Goal: Task Accomplishment & Management: Use online tool/utility

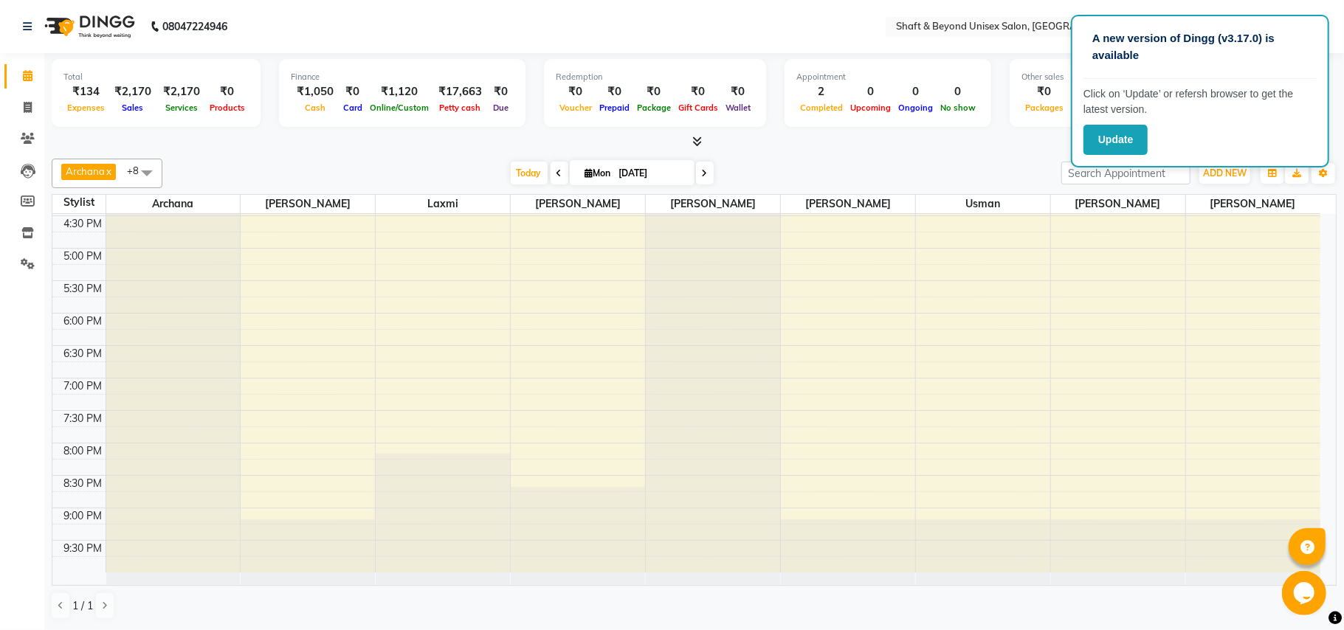
scroll to position [387, 0]
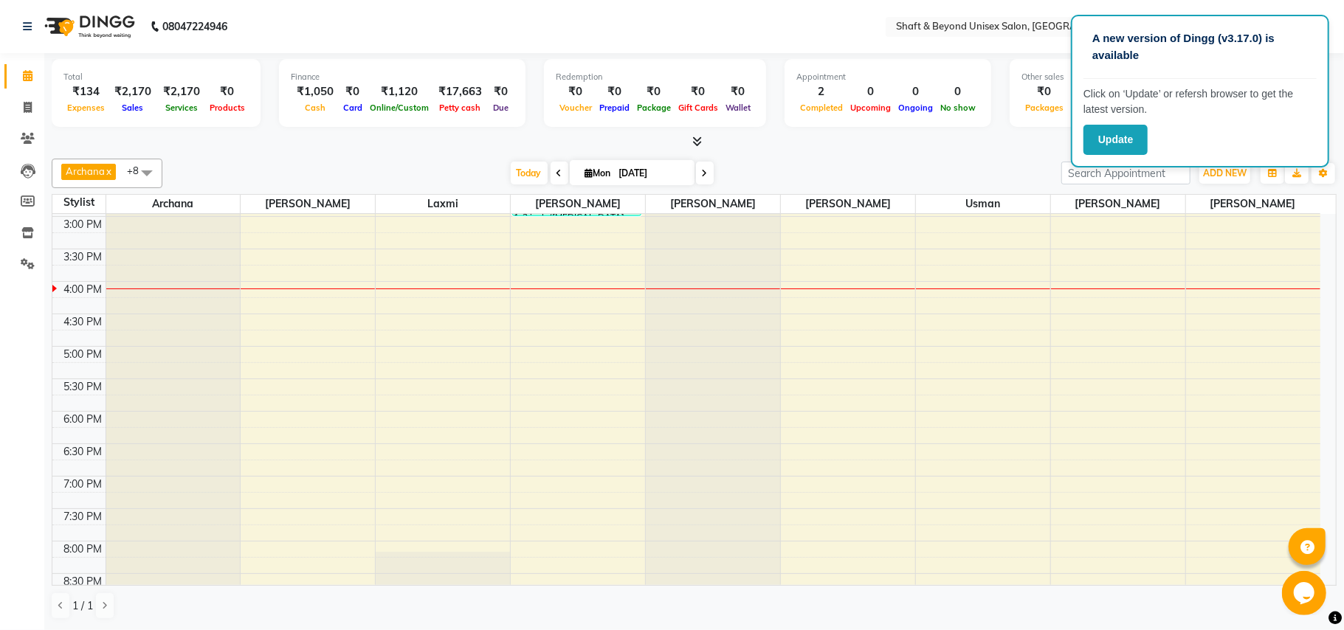
click at [698, 142] on icon at bounding box center [697, 141] width 10 height 11
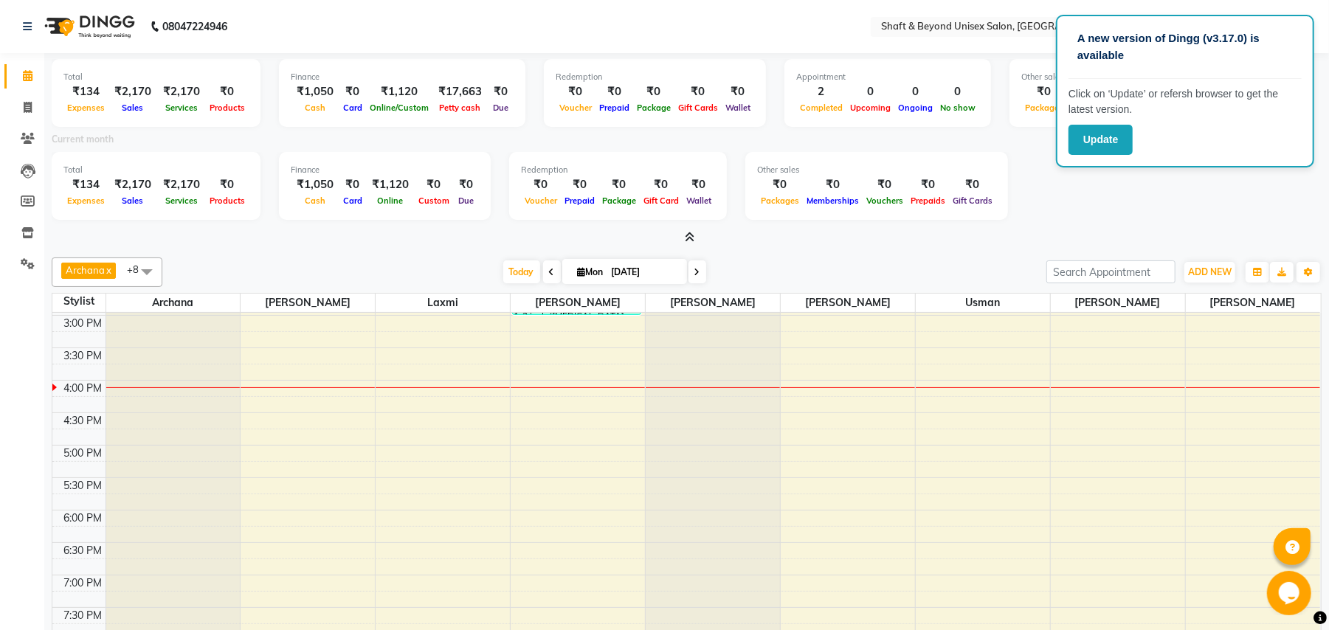
click at [689, 236] on icon at bounding box center [690, 237] width 10 height 11
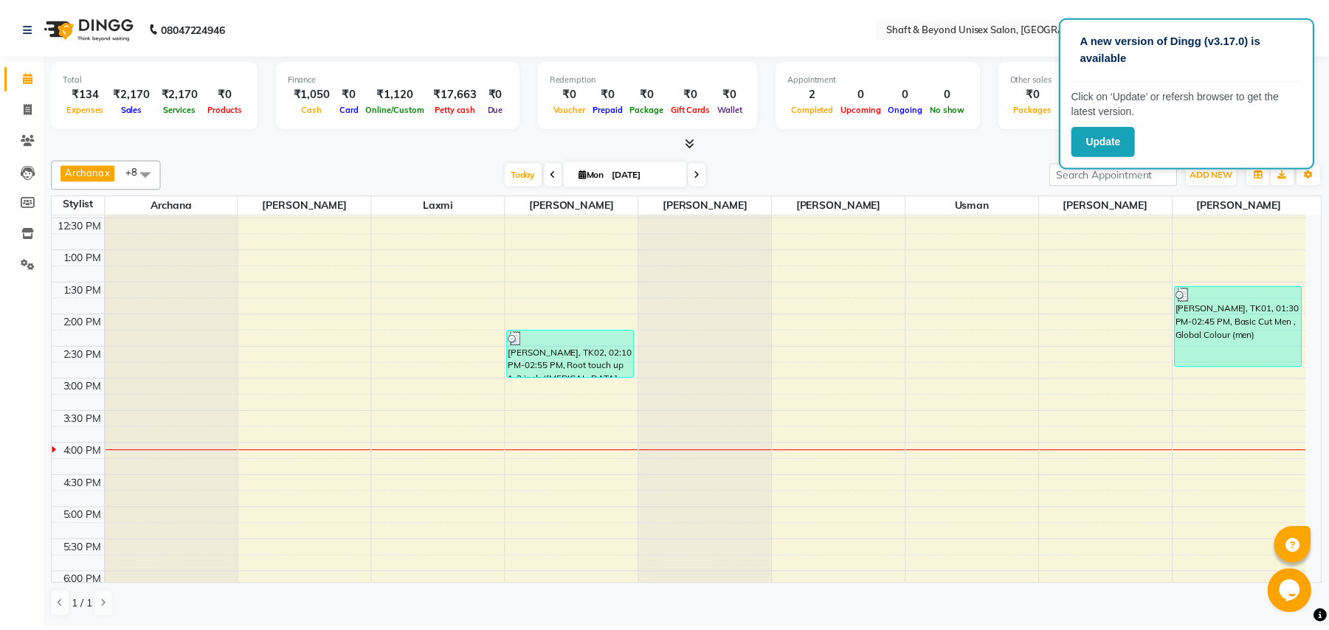
scroll to position [190, 0]
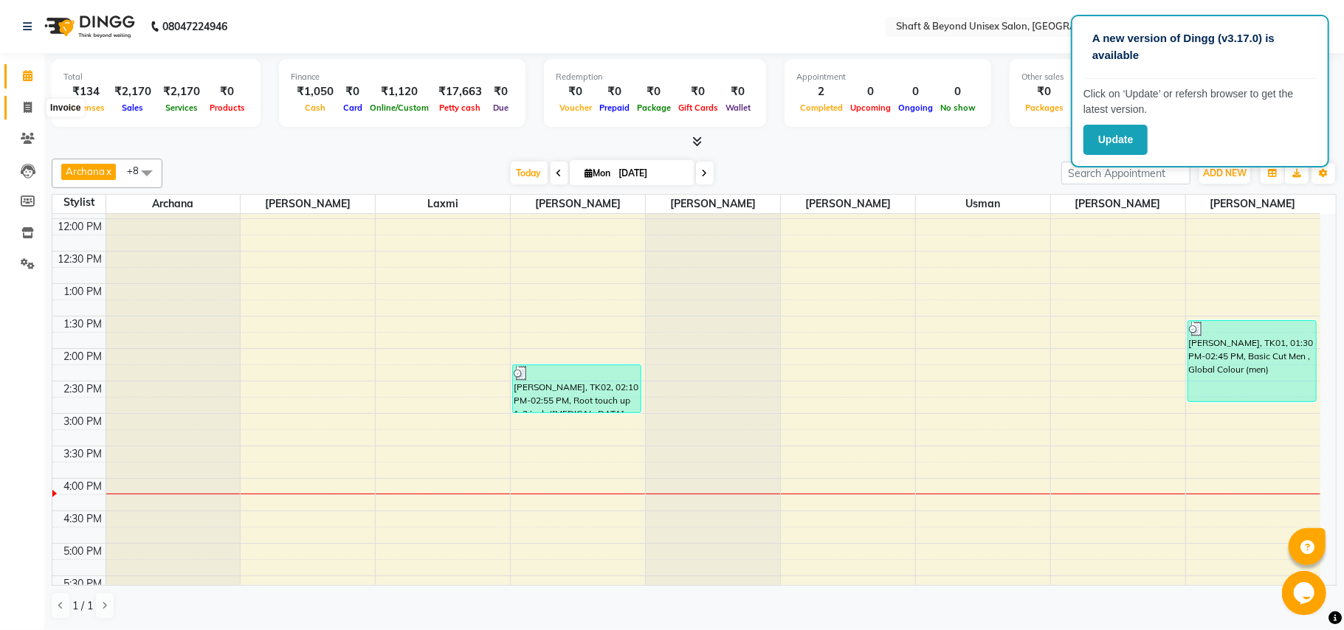
click at [31, 105] on icon at bounding box center [28, 107] width 8 height 11
select select "service"
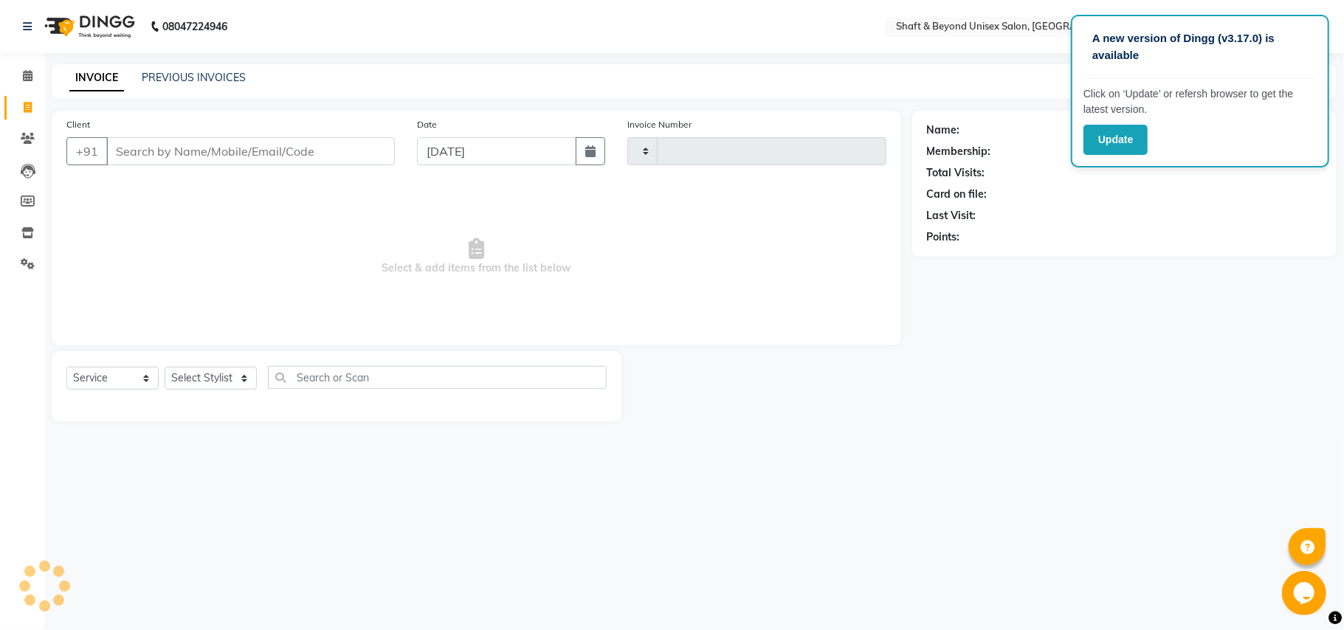
type input "2266"
select select "3878"
click at [226, 140] on input "Client" at bounding box center [250, 151] width 289 height 28
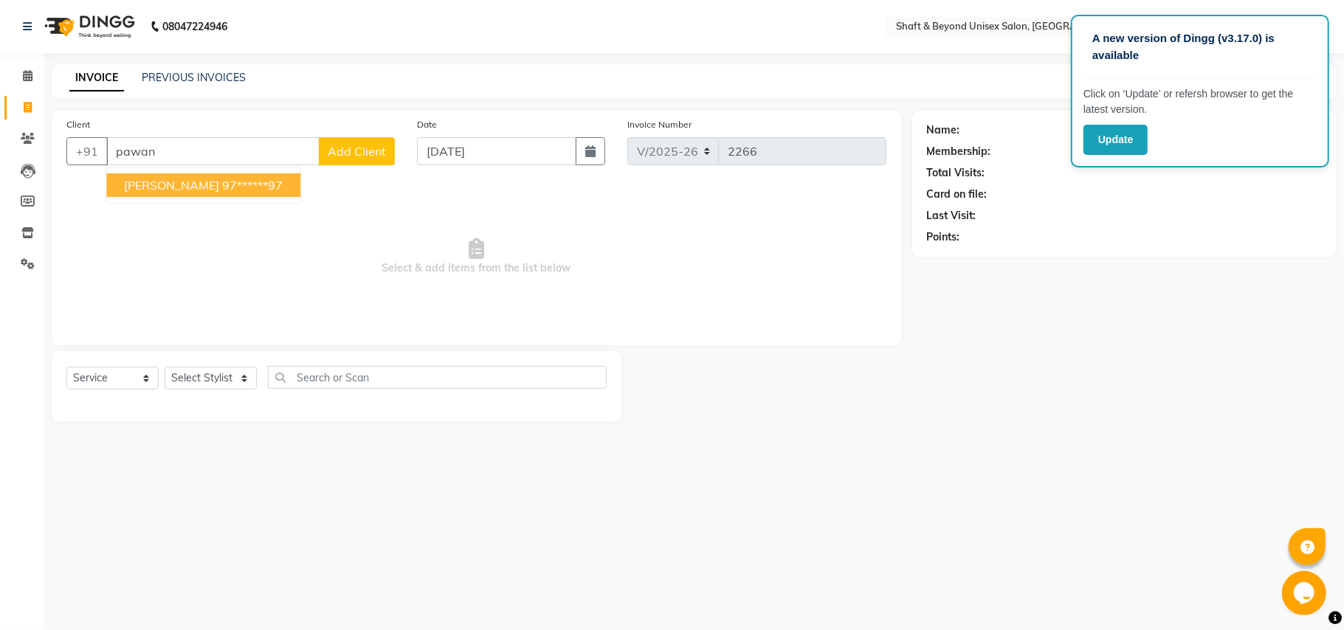
click at [231, 182] on ngb-highlight "97******97" at bounding box center [252, 185] width 61 height 15
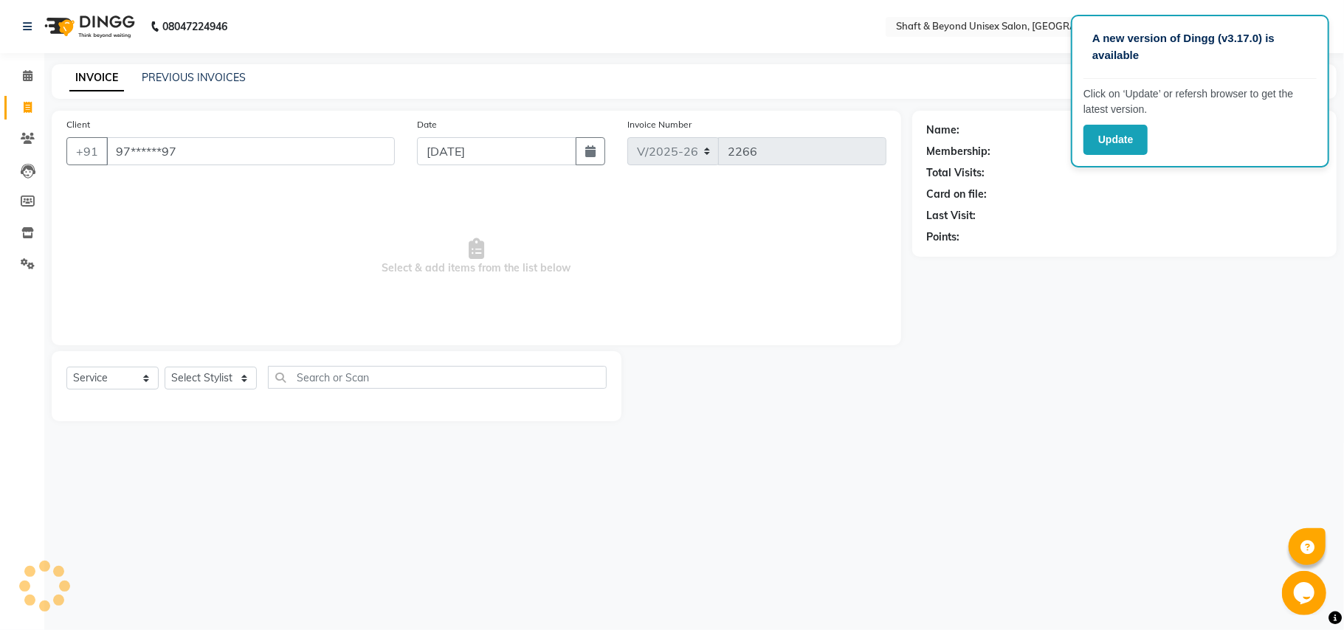
type input "97******97"
click at [190, 375] on select "Select Stylist Archana [PERSON_NAME] [PERSON_NAME] [PERSON_NAME] [PERSON_NAME] …" at bounding box center [211, 378] width 92 height 23
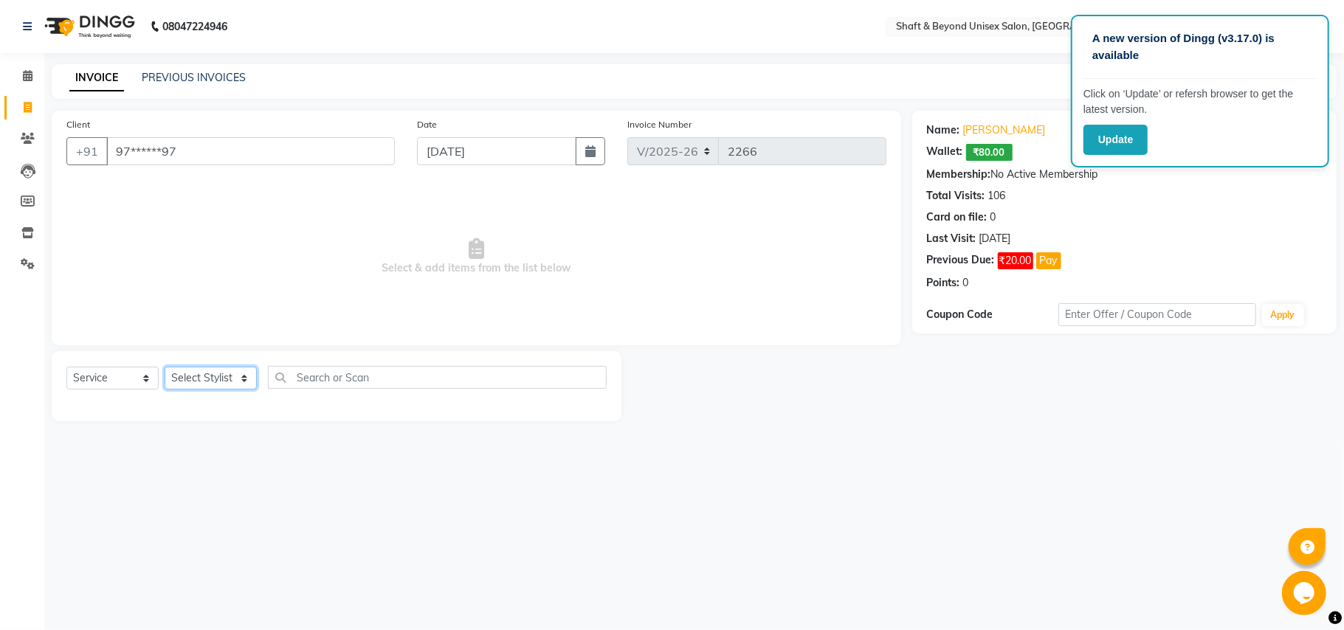
select select "66753"
click at [165, 367] on select "Select Stylist Archana [PERSON_NAME] [PERSON_NAME] [PERSON_NAME] [PERSON_NAME] …" at bounding box center [211, 378] width 92 height 23
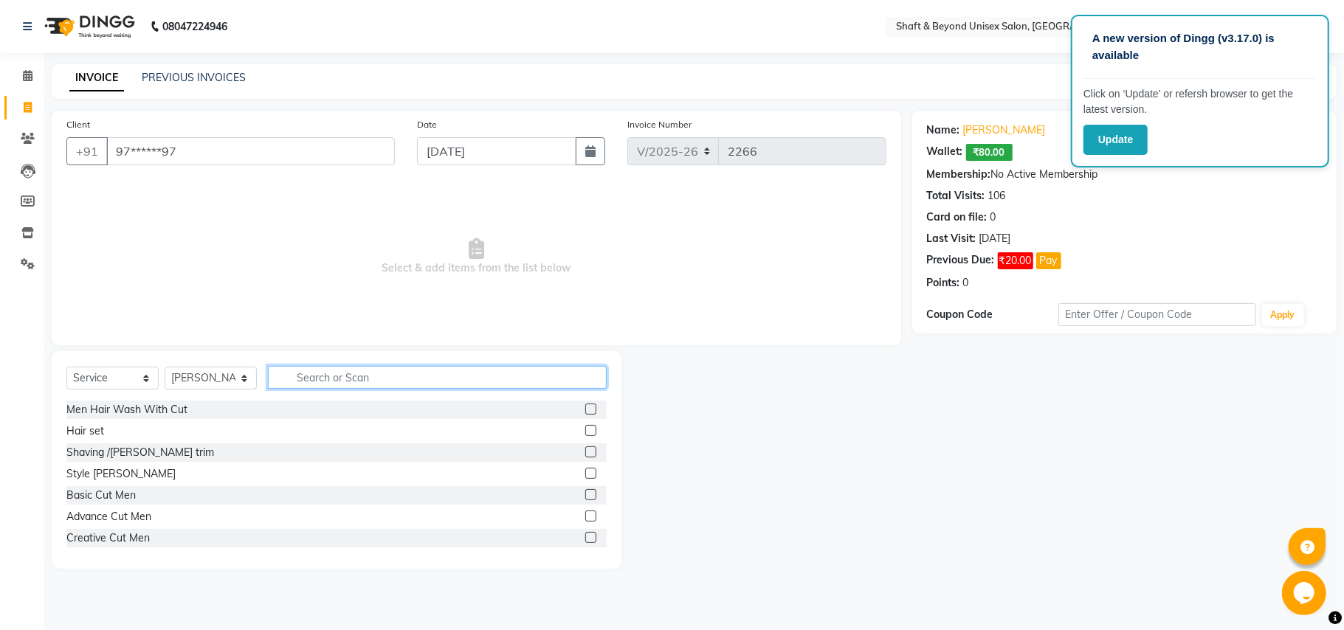
click at [375, 376] on input "text" at bounding box center [437, 377] width 339 height 23
click at [585, 452] on label at bounding box center [590, 452] width 11 height 11
click at [585, 452] on input "checkbox" at bounding box center [590, 453] width 10 height 10
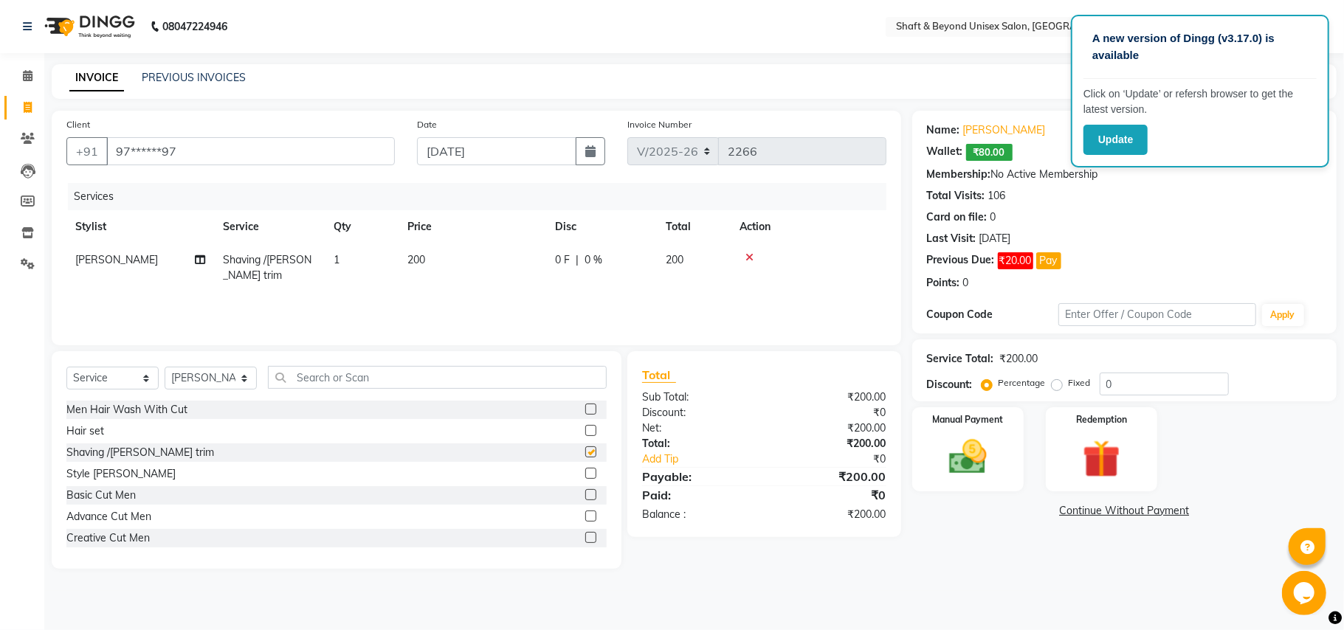
checkbox input "false"
drag, startPoint x: 559, startPoint y: 281, endPoint x: 574, endPoint y: 276, distance: 15.6
click at [561, 281] on td "0 F | 0 %" at bounding box center [601, 268] width 111 height 49
select select "66753"
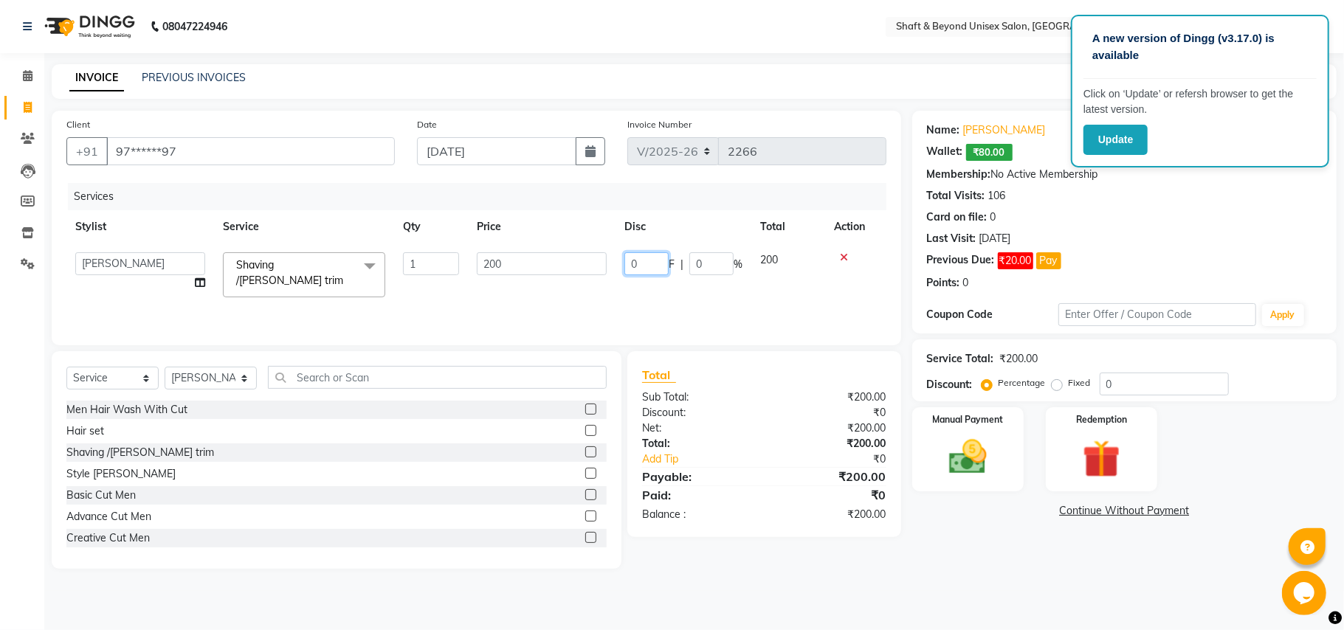
click at [647, 264] on input "0" at bounding box center [647, 263] width 44 height 23
type input "80"
click at [629, 290] on td "80 F | 0 %" at bounding box center [684, 275] width 136 height 63
select select "66753"
click at [983, 472] on img at bounding box center [968, 458] width 64 height 46
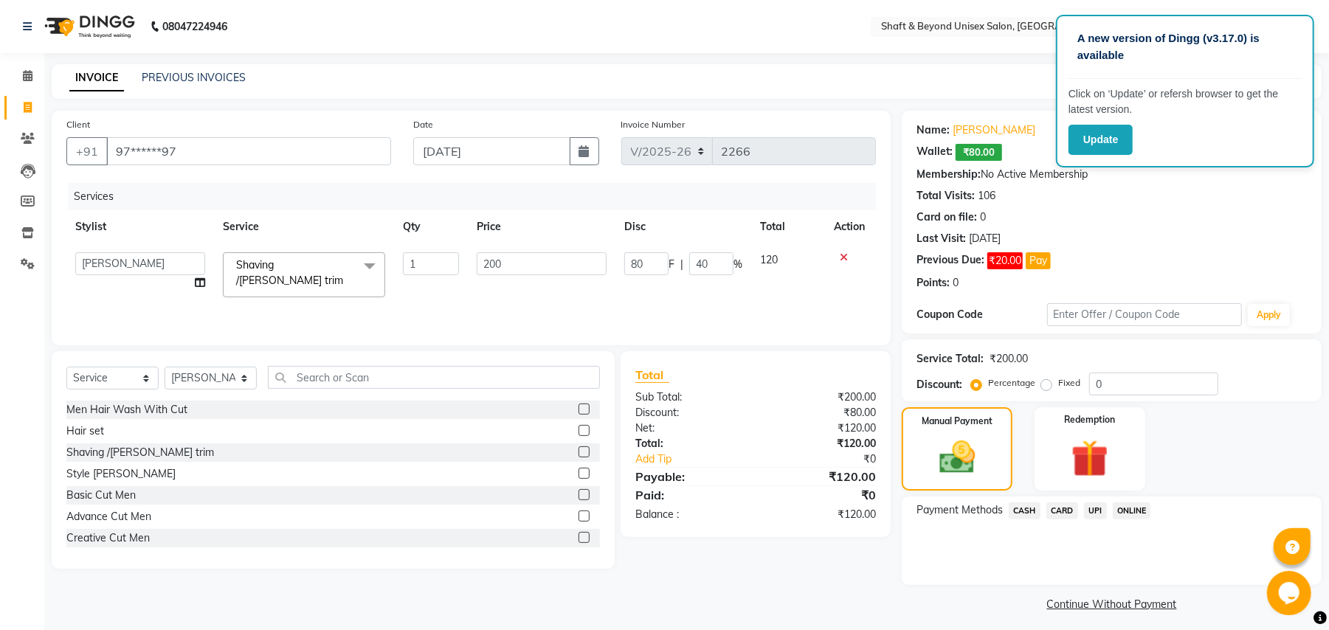
click at [1022, 509] on span "CASH" at bounding box center [1025, 511] width 32 height 17
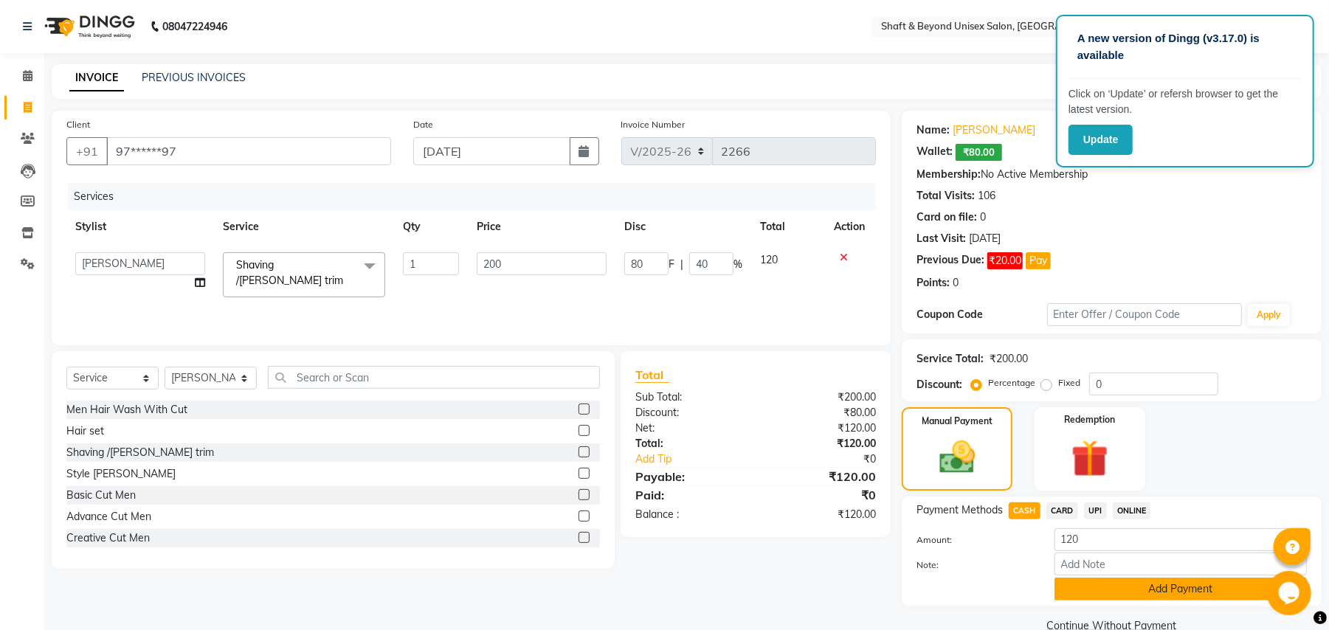
click at [1095, 585] on button "Add Payment" at bounding box center [1181, 589] width 252 height 23
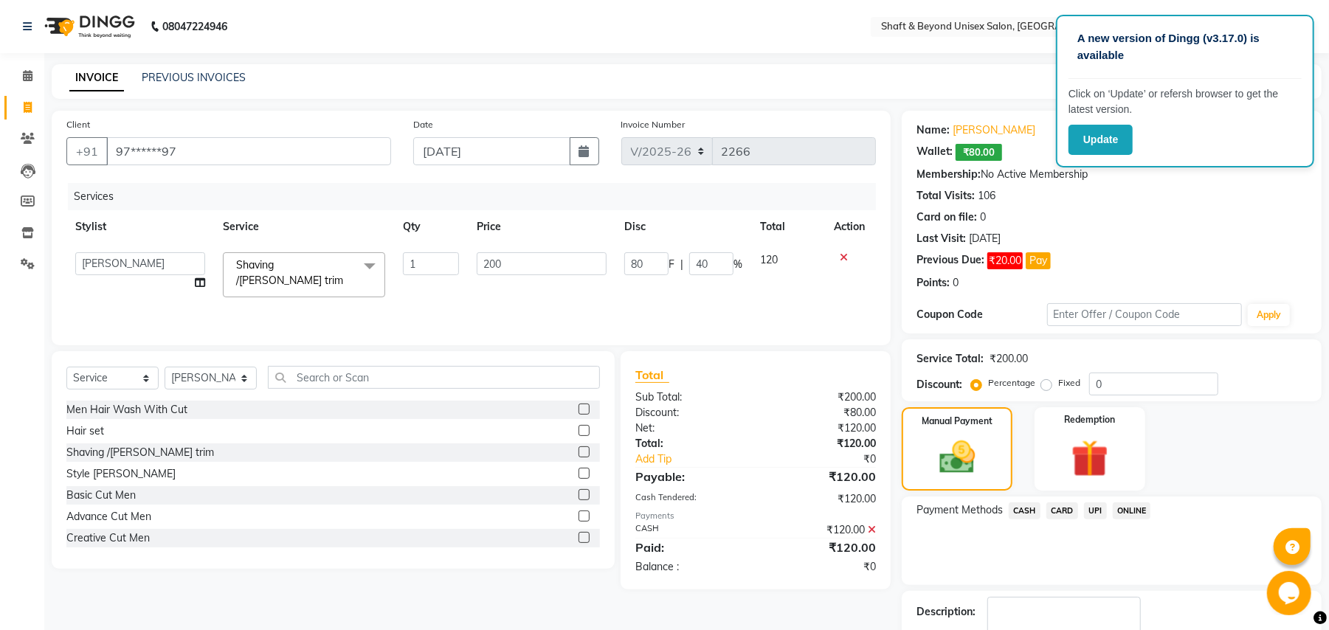
scroll to position [92, 0]
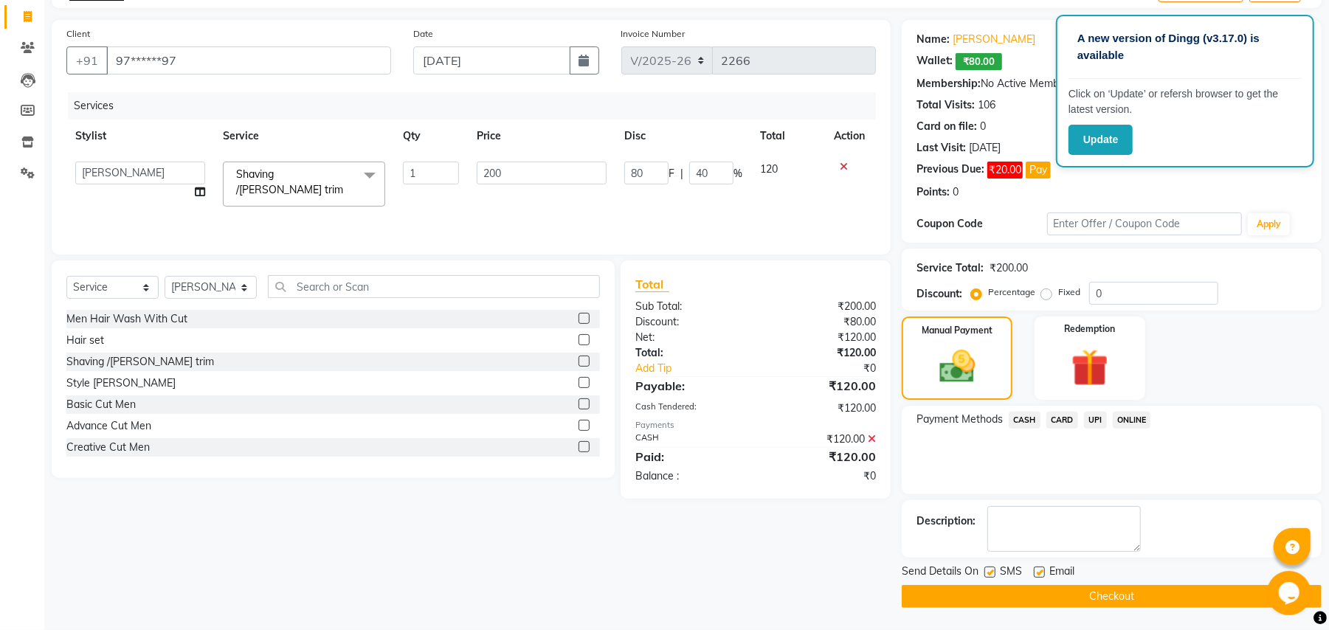
click at [1100, 594] on button "Checkout" at bounding box center [1112, 596] width 420 height 23
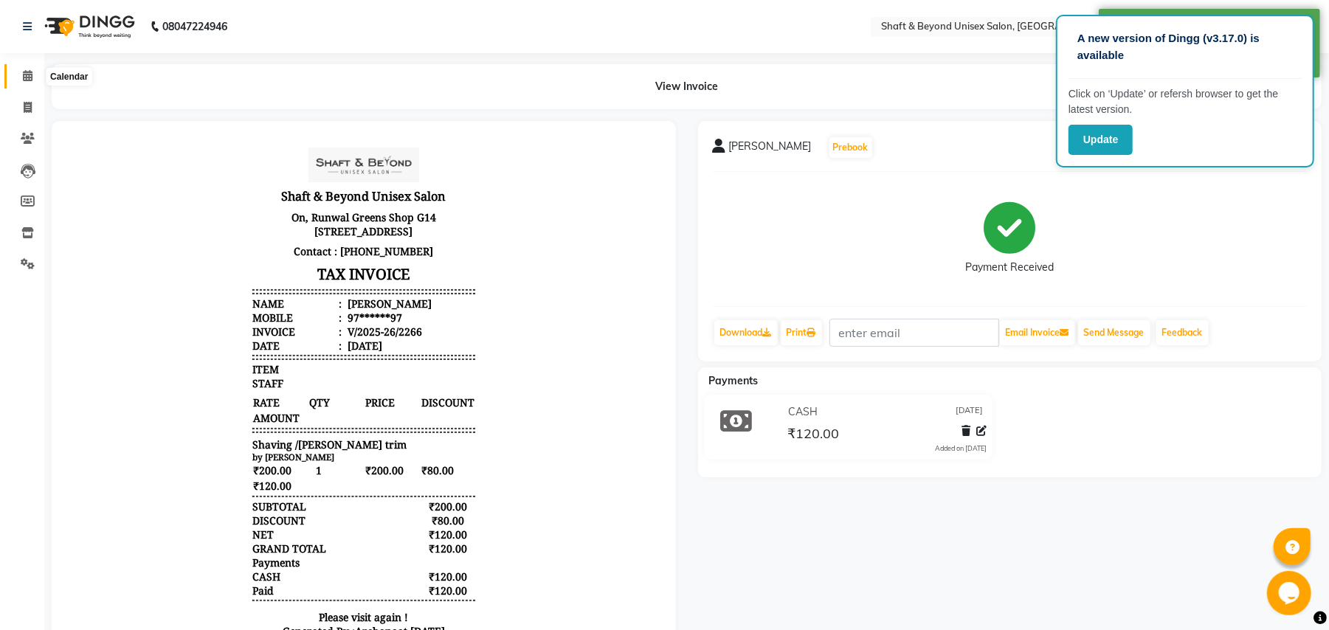
click at [27, 78] on icon at bounding box center [28, 75] width 10 height 11
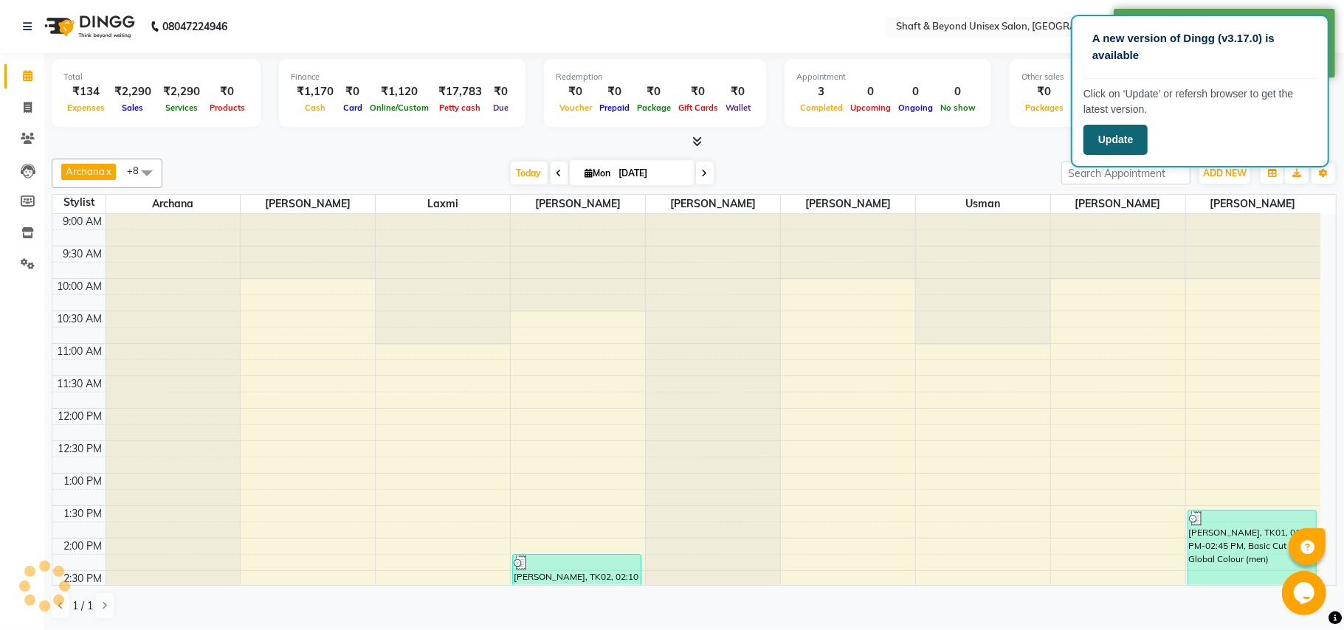
click at [1105, 149] on button "Update" at bounding box center [1116, 140] width 64 height 30
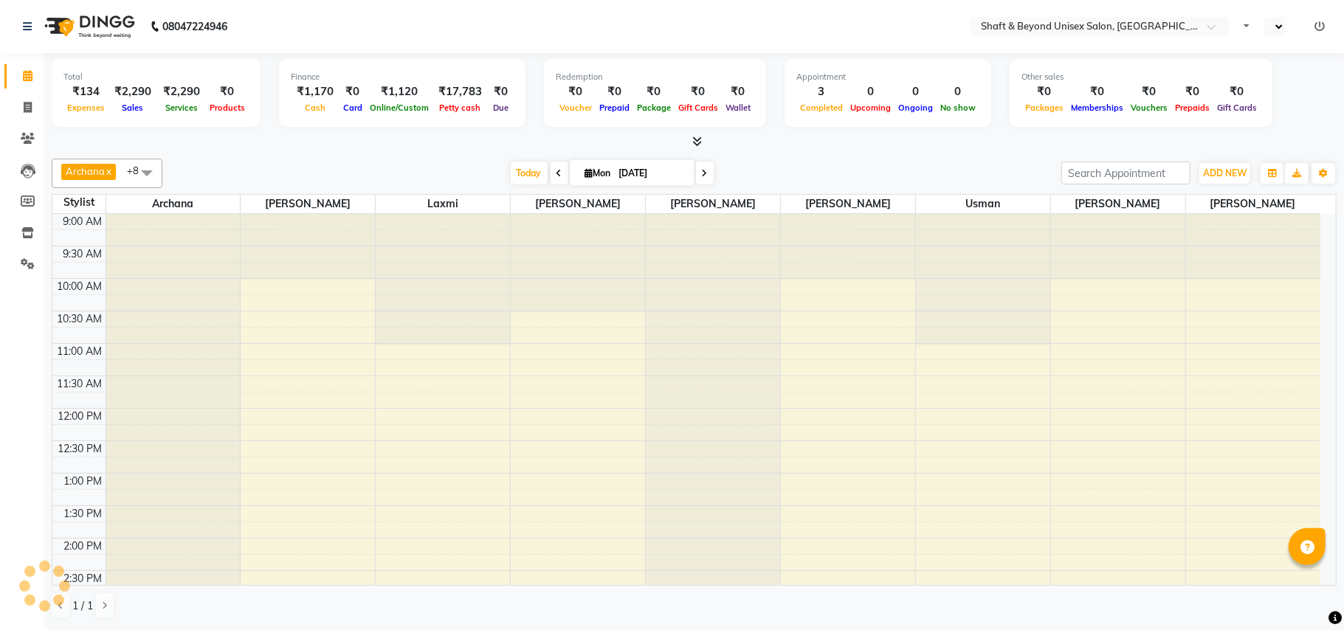
select select "en"
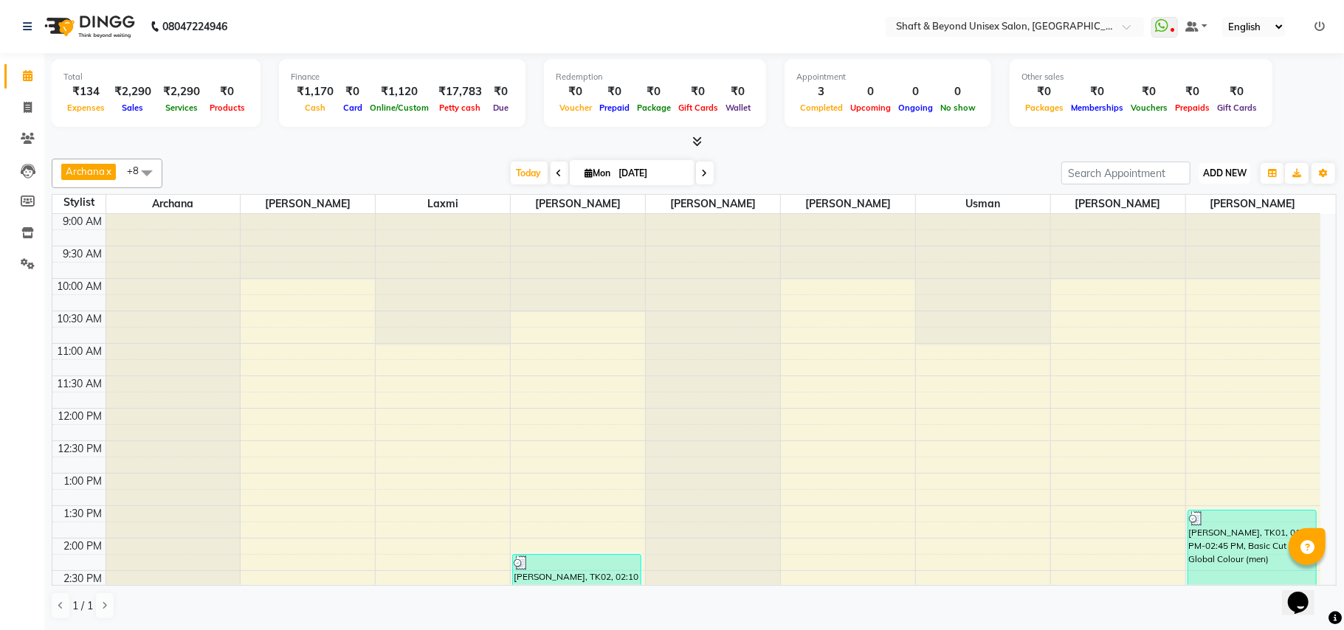
click at [1214, 175] on span "ADD NEW" at bounding box center [1225, 173] width 44 height 11
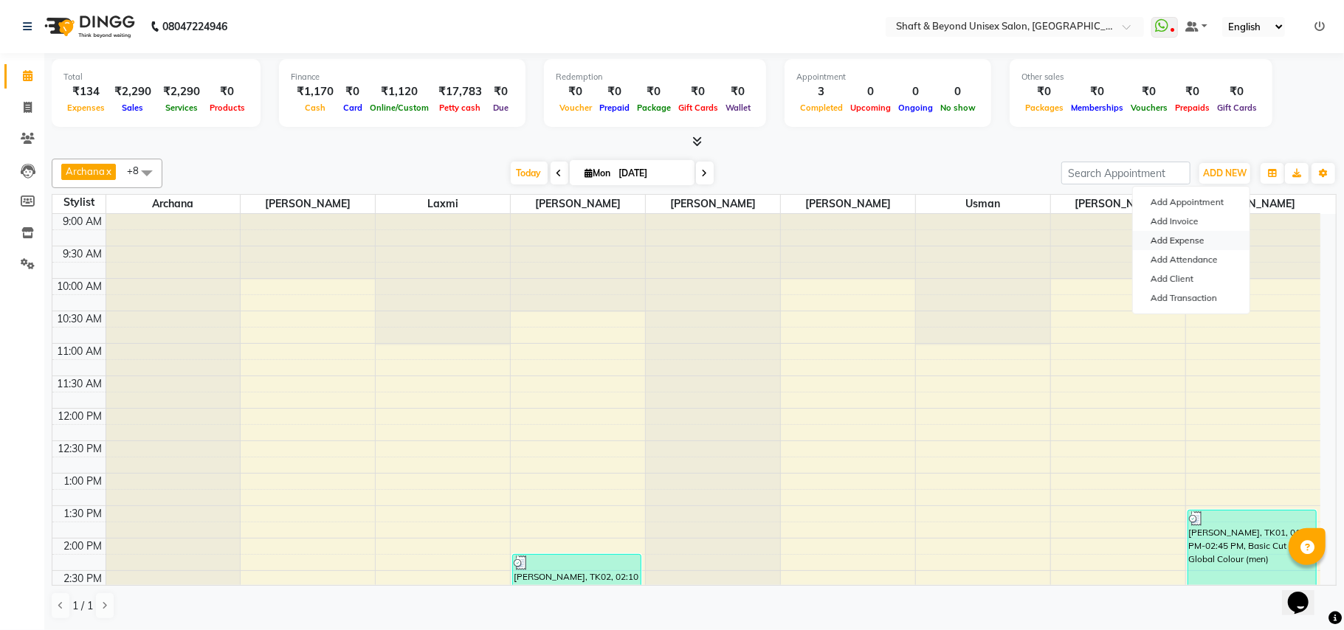
click at [1188, 239] on link "Add Expense" at bounding box center [1191, 240] width 117 height 19
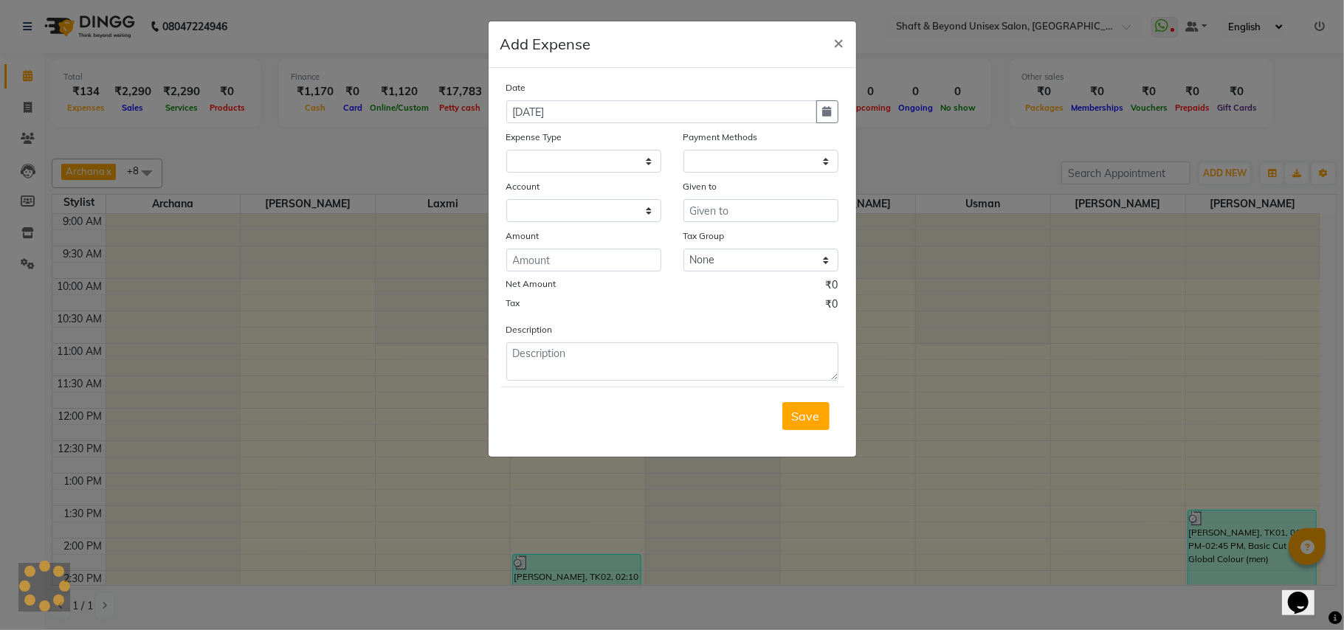
select select "1"
select select "2656"
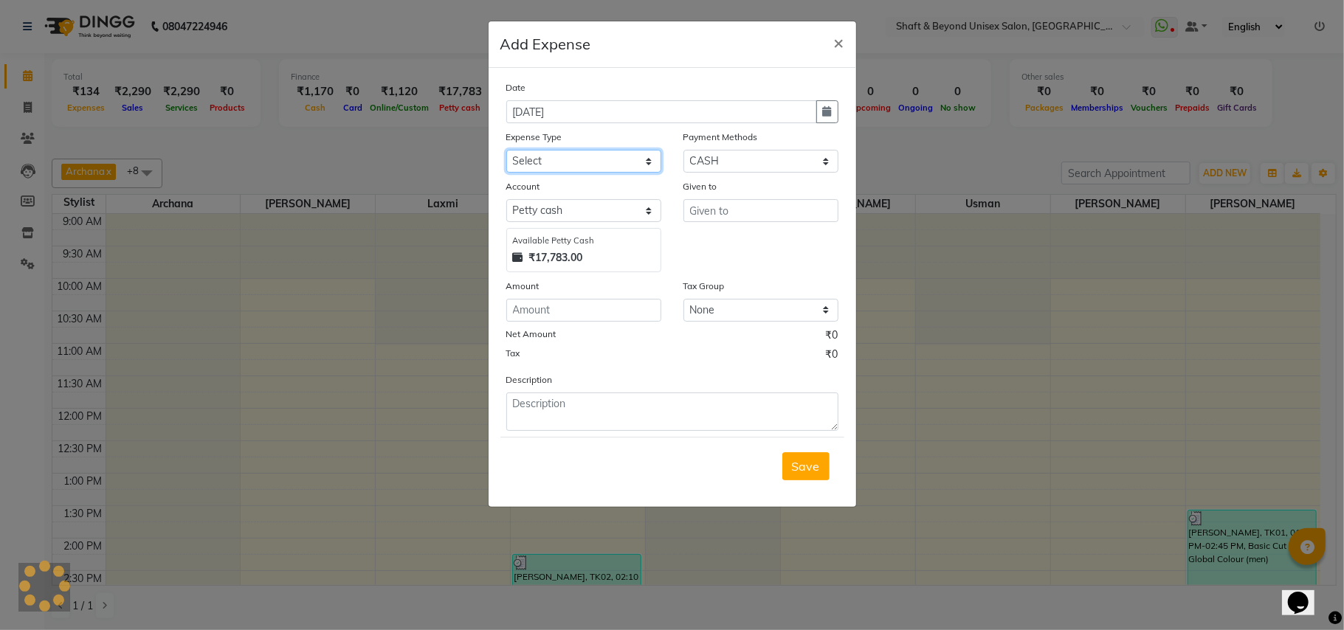
click at [552, 161] on select "Select Advance Salary Bank charges Car maintenance Cash transfer to bank Cash t…" at bounding box center [583, 161] width 155 height 23
select select "8900"
click at [506, 150] on select "Select Advance Salary Bank charges Car maintenance Cash transfer to bank Cash t…" at bounding box center [583, 161] width 155 height 23
click at [577, 317] on input "number" at bounding box center [583, 310] width 155 height 23
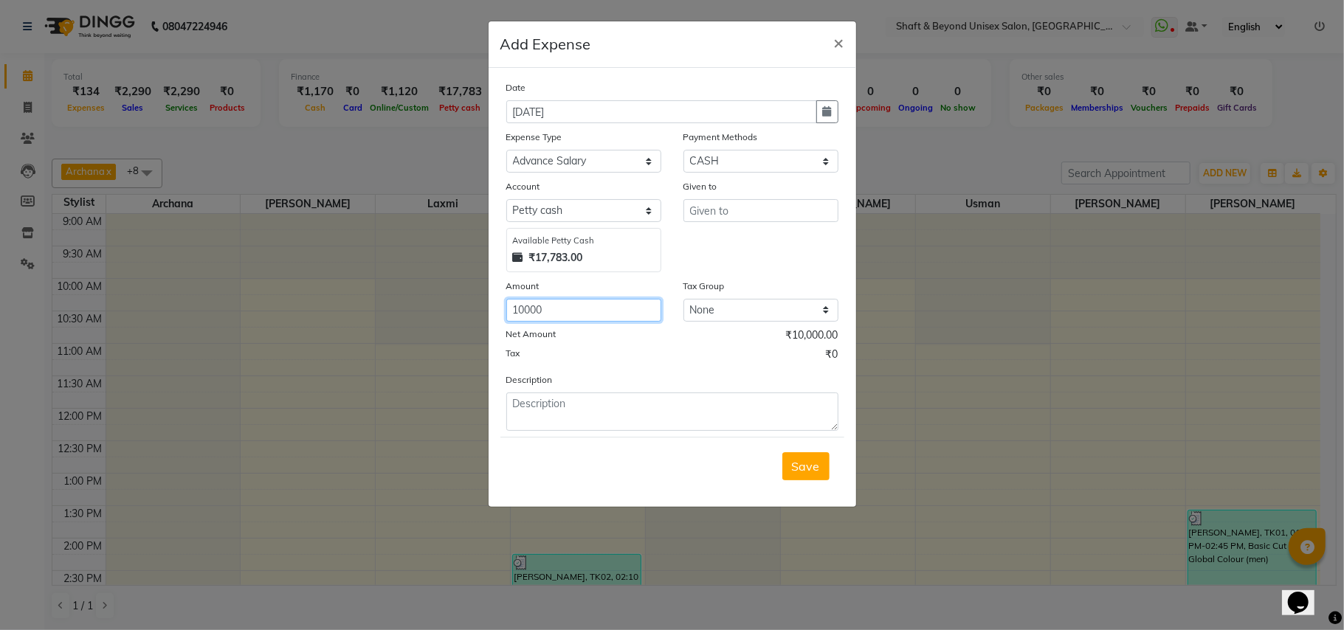
type input "10000"
click at [771, 204] on input "text" at bounding box center [761, 210] width 155 height 23
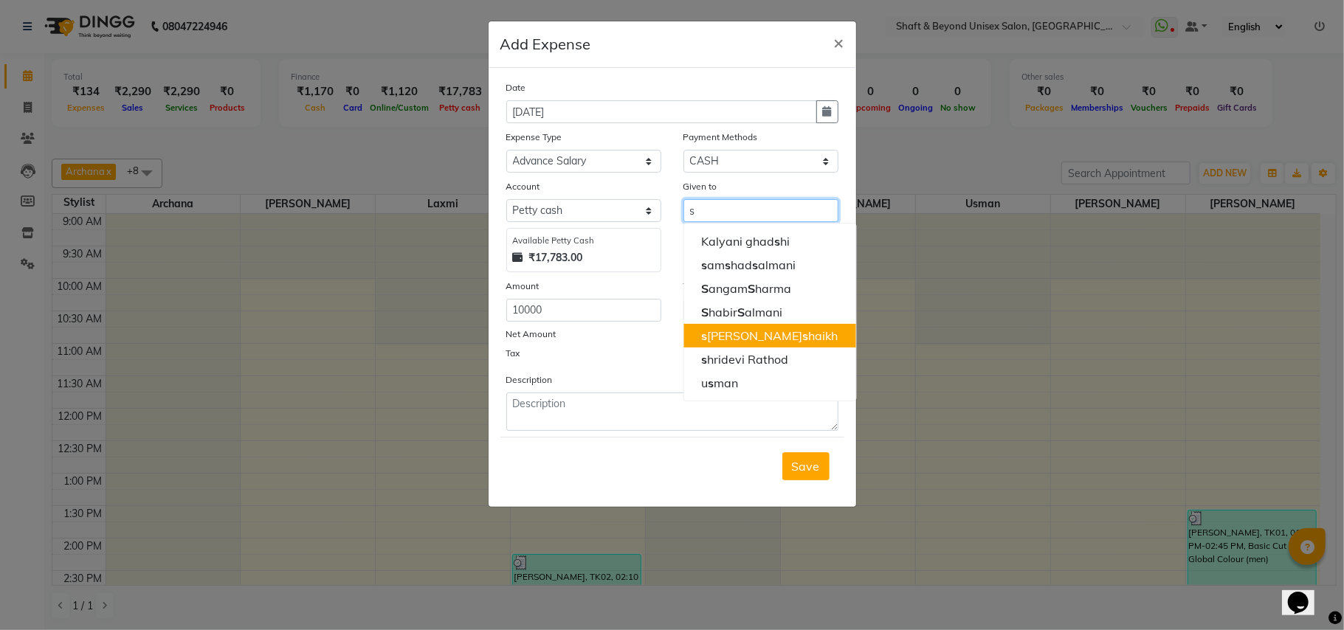
click at [749, 340] on ngb-highlight "s [PERSON_NAME]" at bounding box center [769, 335] width 137 height 15
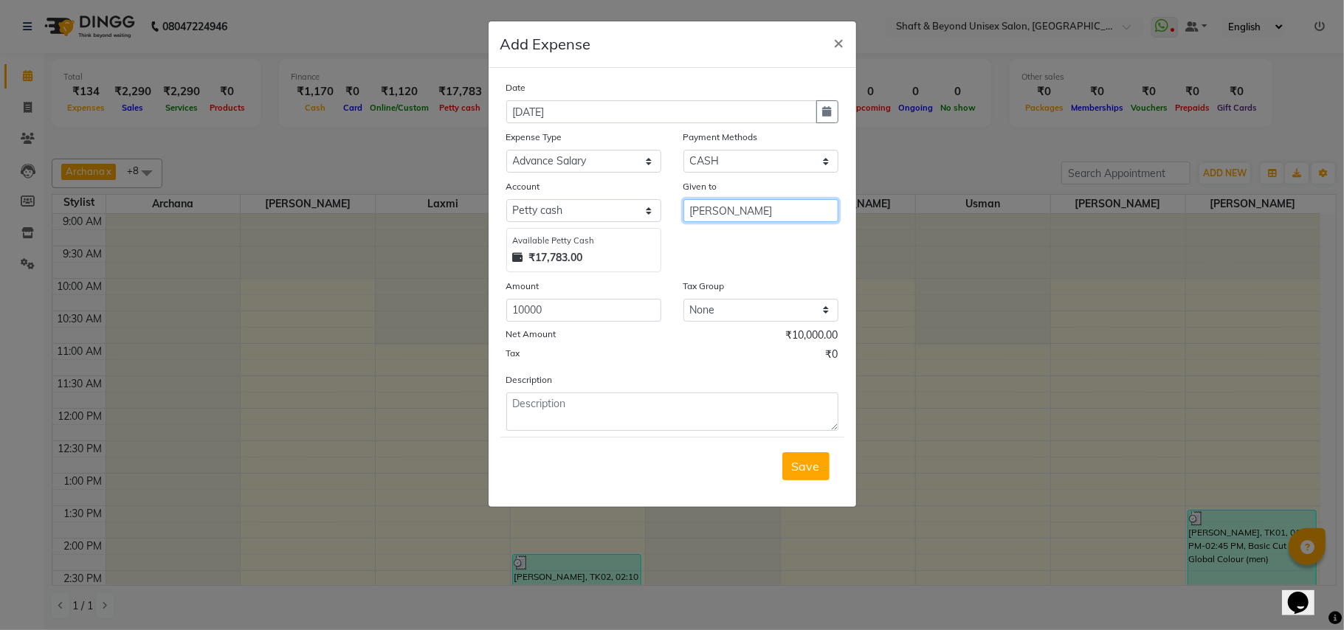
type input "[PERSON_NAME]"
click at [644, 409] on textarea at bounding box center [672, 412] width 332 height 38
type textarea "salary 10000 advance"
click at [816, 464] on span "Save" at bounding box center [806, 466] width 28 height 15
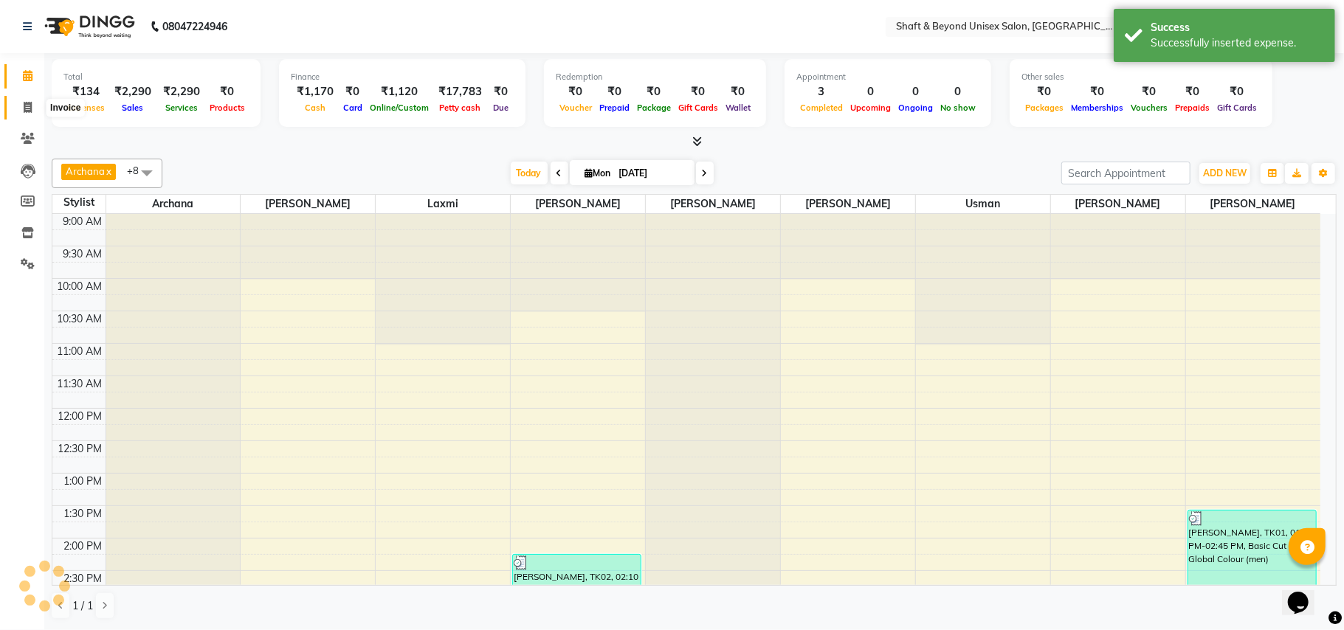
click at [27, 104] on icon at bounding box center [28, 107] width 8 height 11
select select "service"
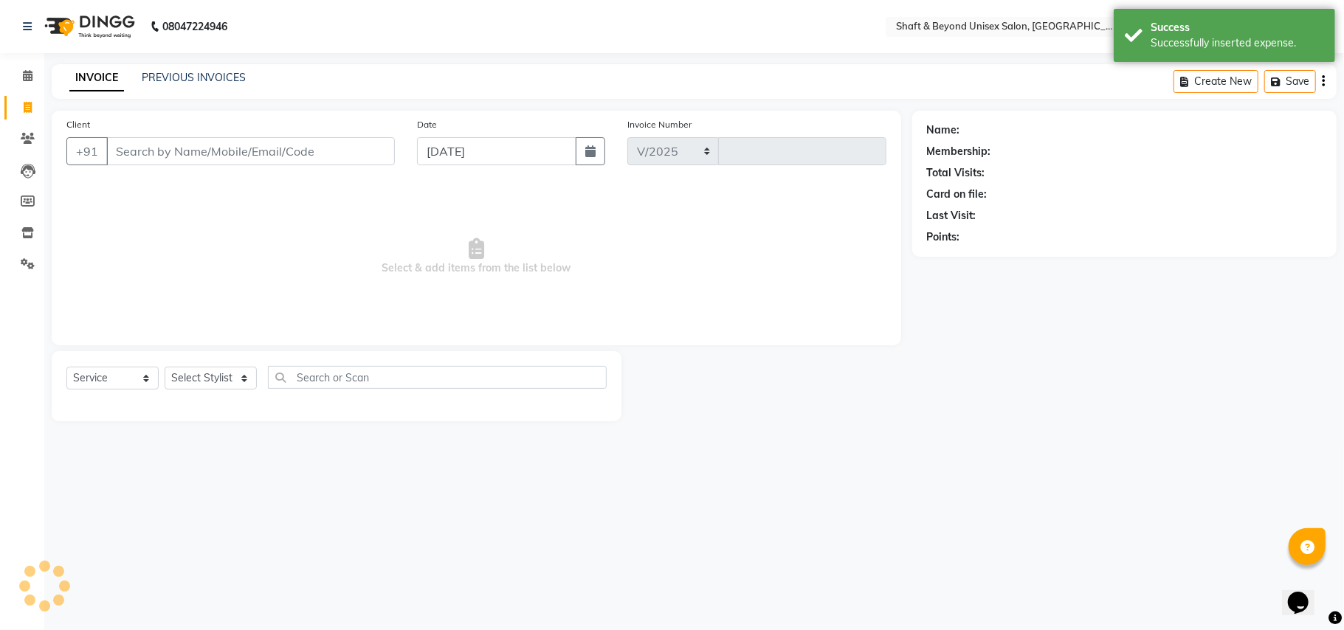
select select "3878"
type input "2267"
click at [27, 75] on icon at bounding box center [28, 75] width 10 height 11
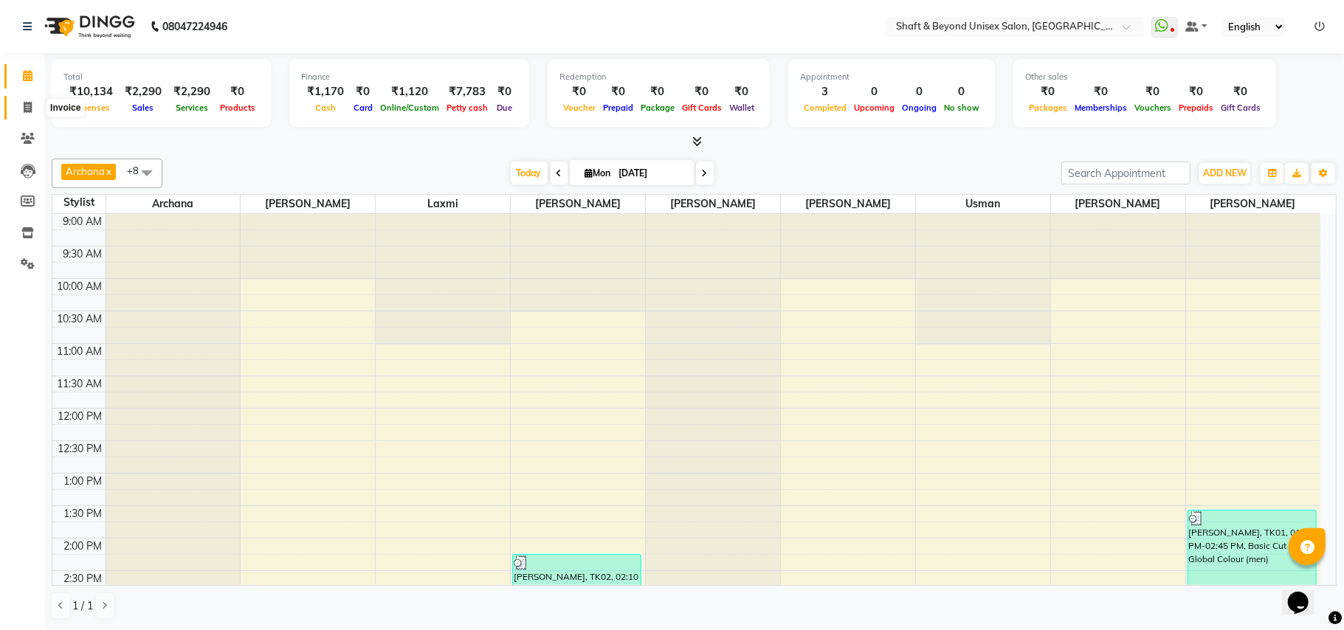
click at [28, 110] on icon at bounding box center [28, 107] width 8 height 11
select select "3878"
select select "service"
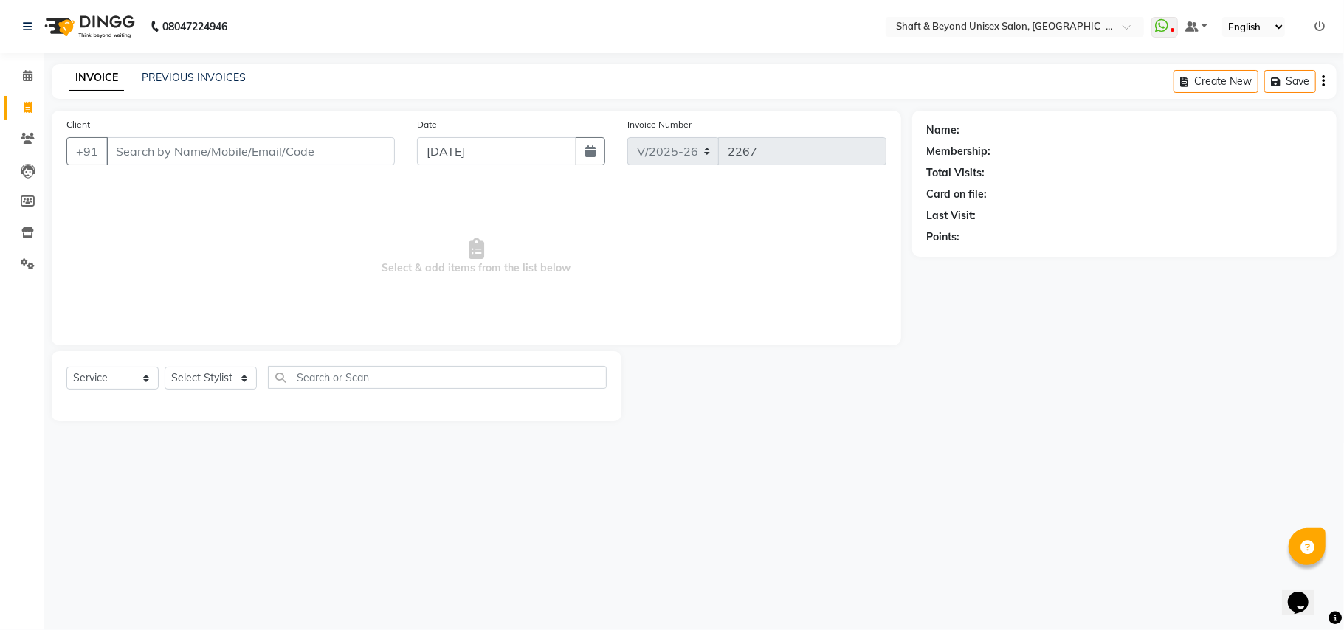
click at [222, 148] on input "Client" at bounding box center [250, 151] width 289 height 28
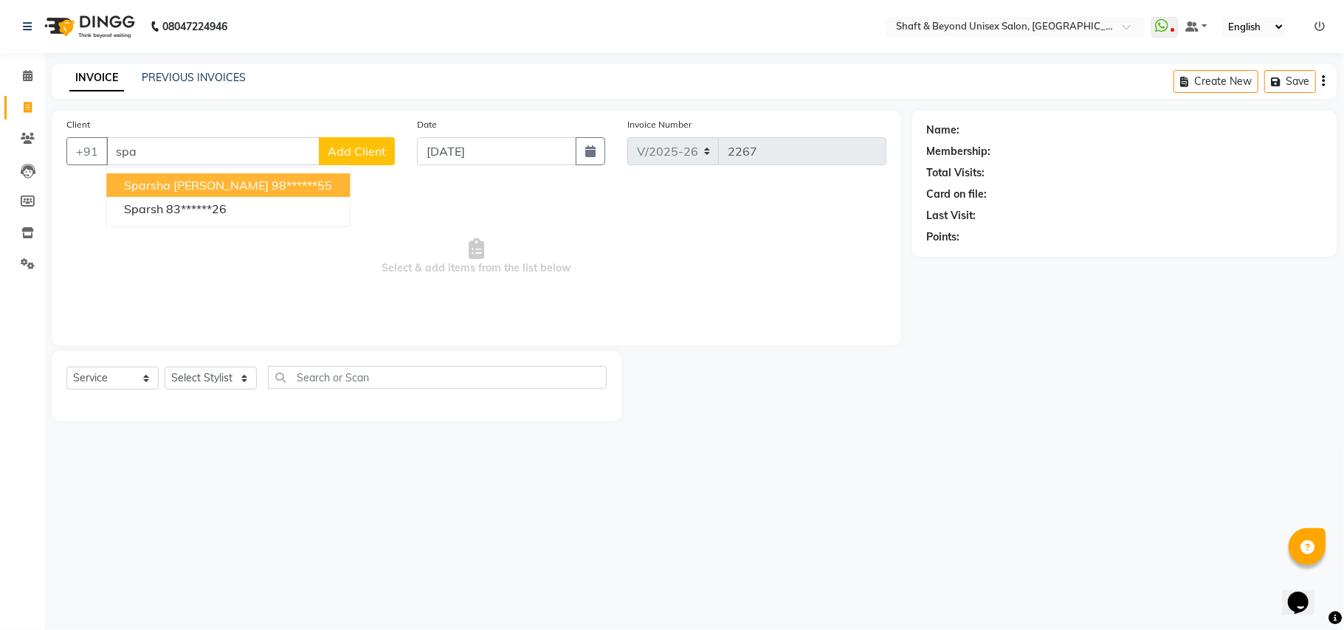
click at [188, 148] on input "spa" at bounding box center [212, 151] width 213 height 28
type input "s"
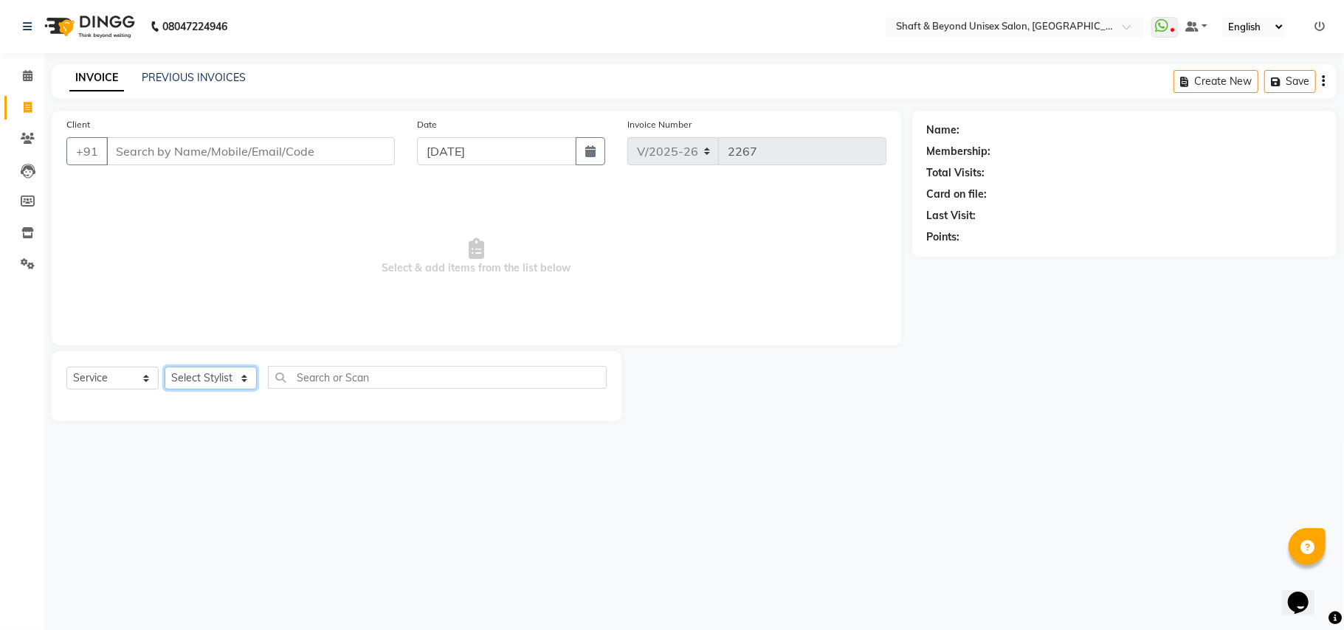
click at [198, 376] on select "Select Stylist Archana [PERSON_NAME] [PERSON_NAME] [PERSON_NAME] [PERSON_NAME] …" at bounding box center [211, 378] width 92 height 23
select select "88897"
click at [165, 367] on select "Select Stylist Archana [PERSON_NAME] [PERSON_NAME] [PERSON_NAME] [PERSON_NAME] …" at bounding box center [211, 378] width 92 height 23
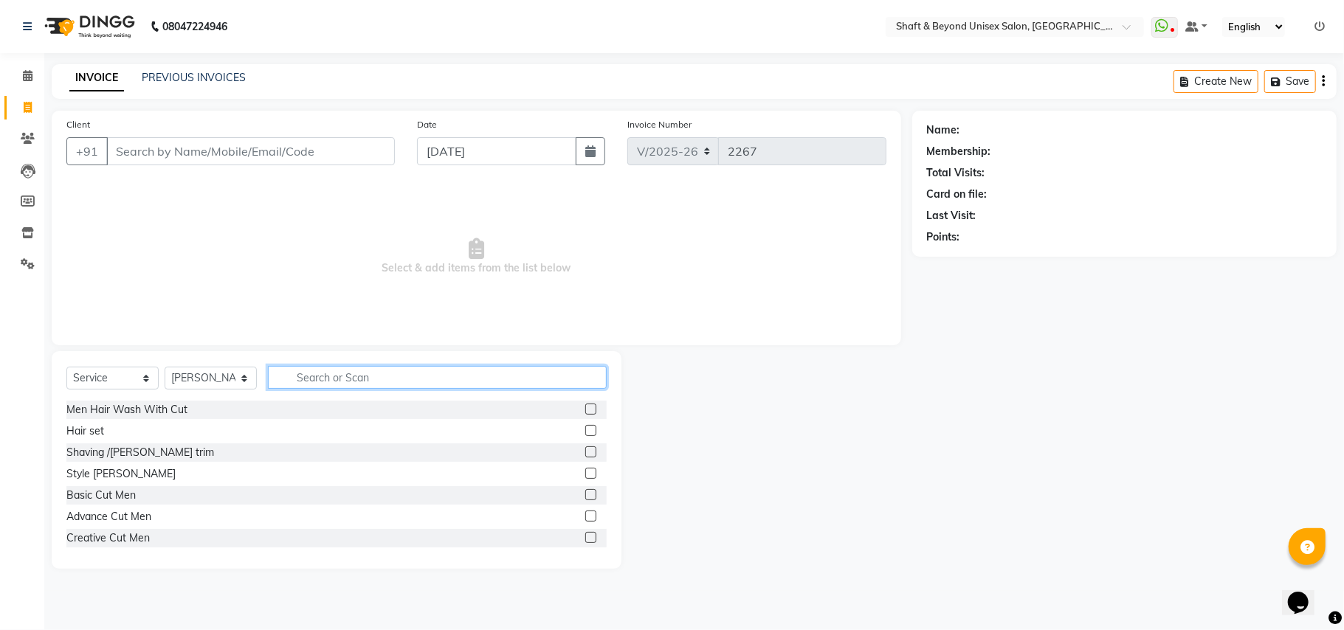
click at [314, 375] on input "text" at bounding box center [437, 377] width 339 height 23
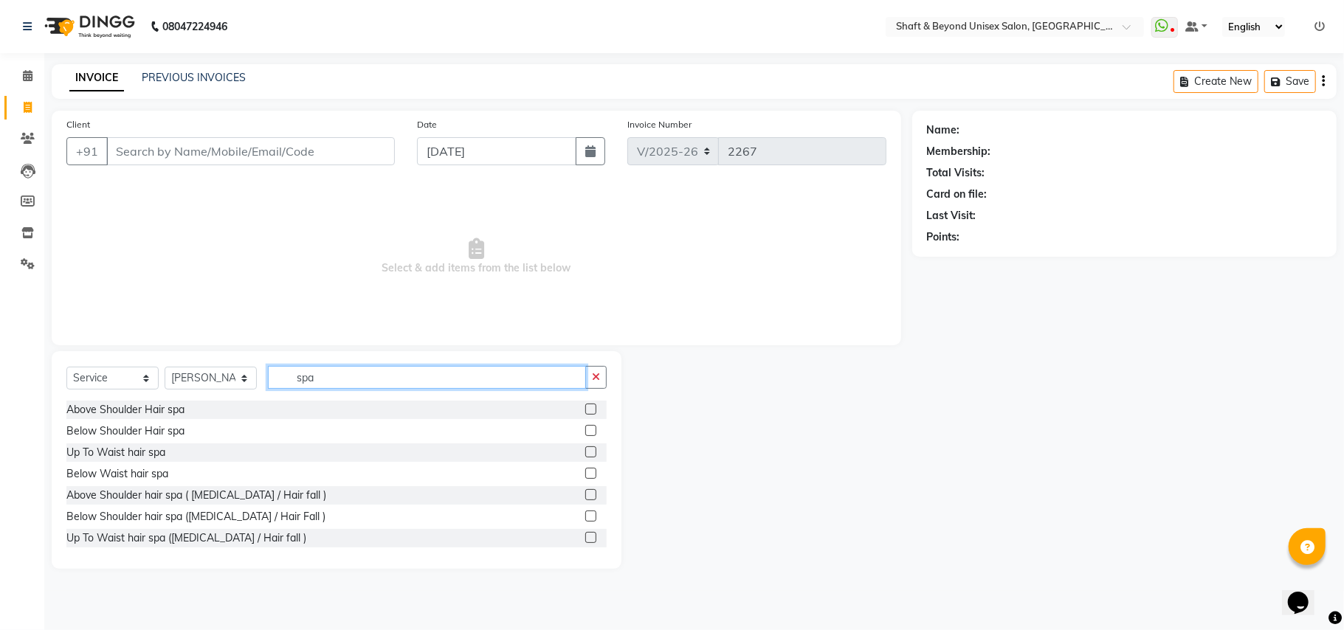
type input "spa"
click at [585, 538] on label at bounding box center [590, 537] width 11 height 11
click at [585, 538] on input "checkbox" at bounding box center [590, 539] width 10 height 10
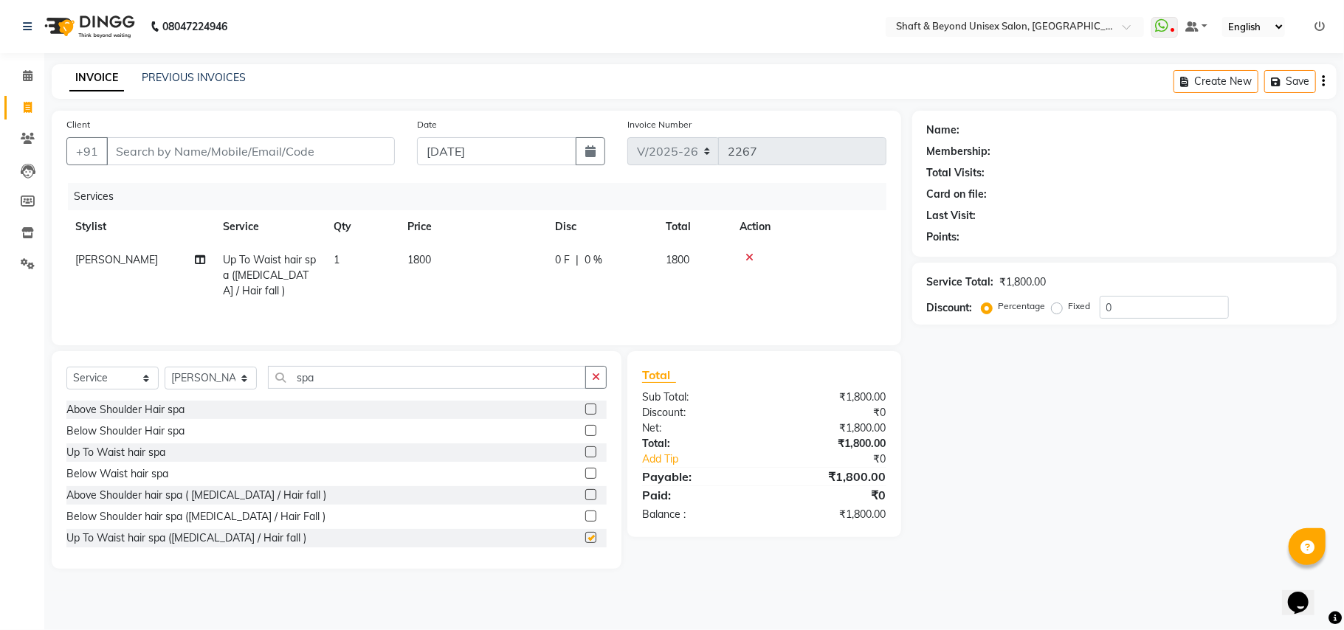
checkbox input "false"
click at [594, 379] on icon "button" at bounding box center [596, 377] width 8 height 10
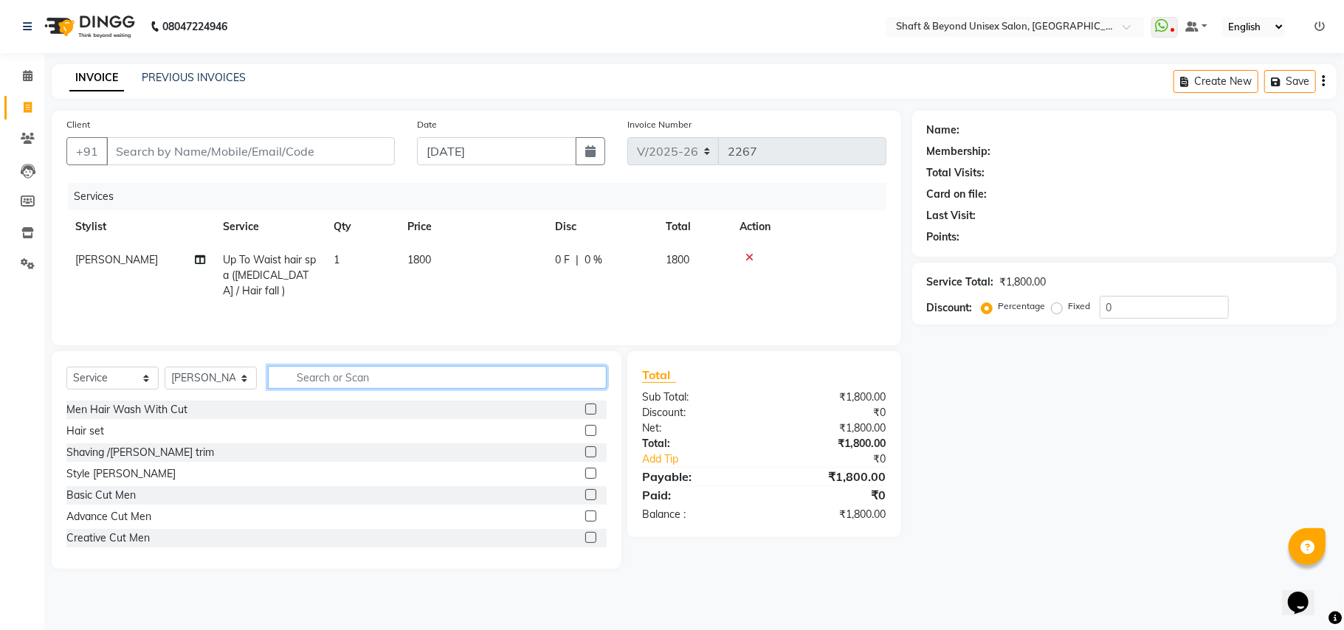
click at [343, 382] on input "text" at bounding box center [437, 377] width 339 height 23
type input "kera"
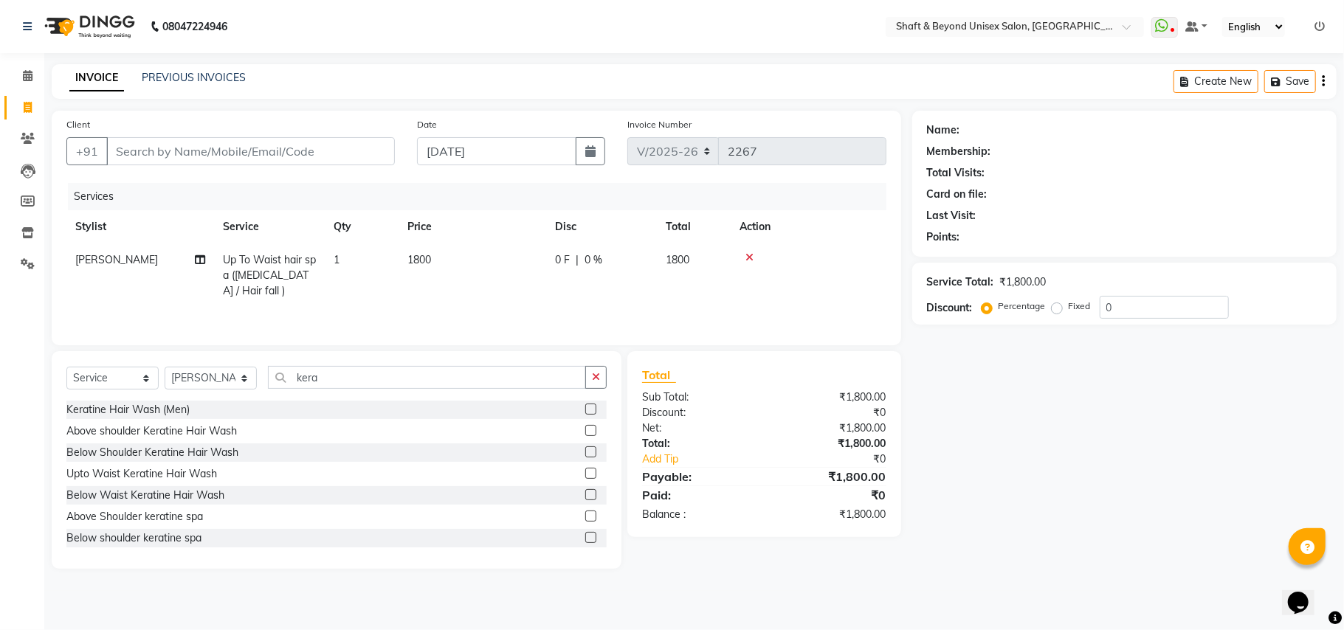
click at [585, 500] on label at bounding box center [590, 494] width 11 height 11
click at [585, 500] on input "checkbox" at bounding box center [590, 496] width 10 height 10
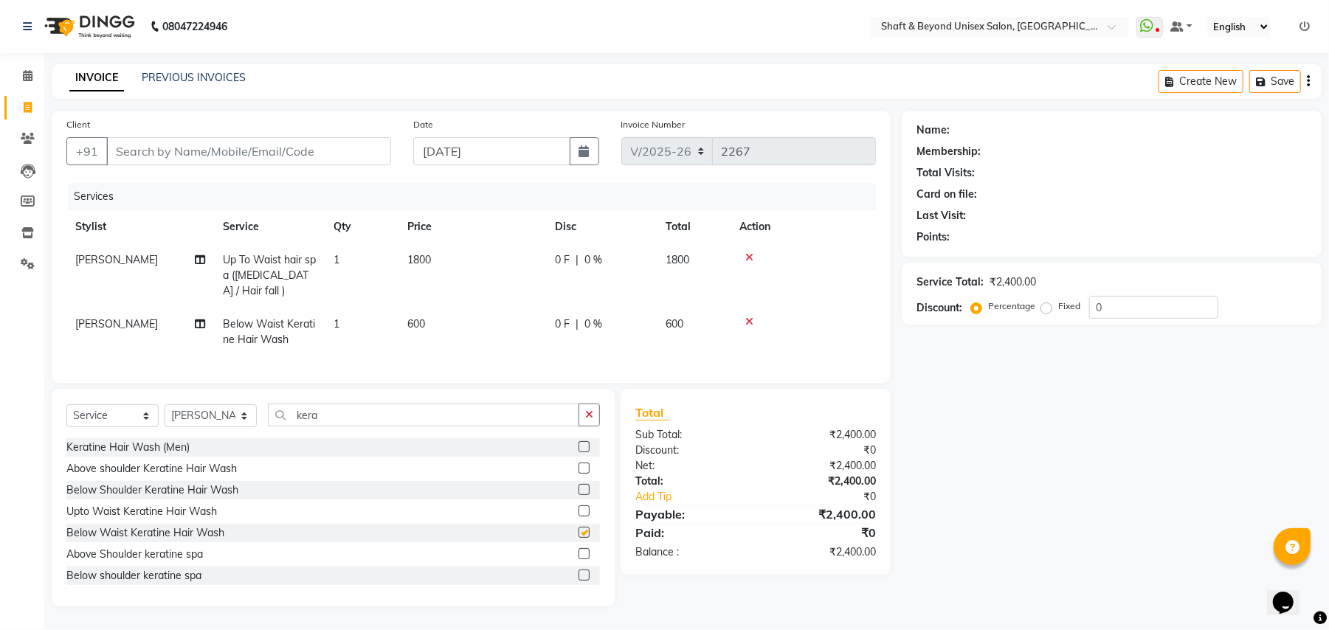
checkbox input "false"
click at [749, 317] on icon at bounding box center [750, 322] width 8 height 10
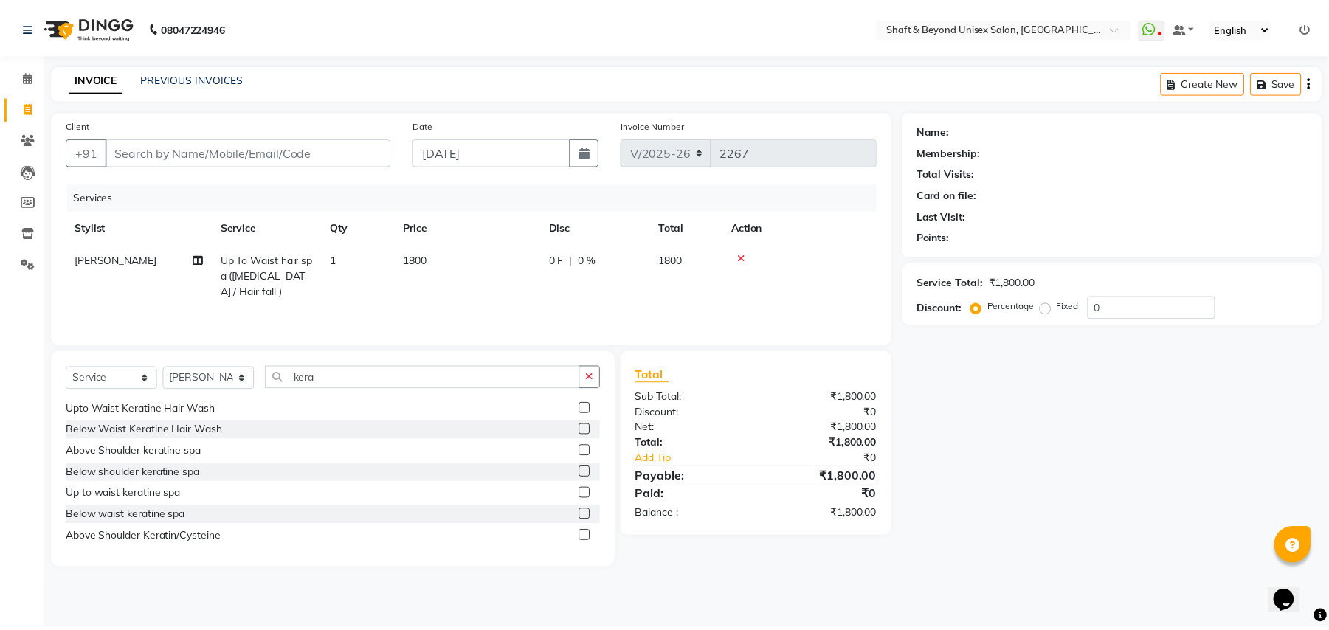
scroll to position [98, 0]
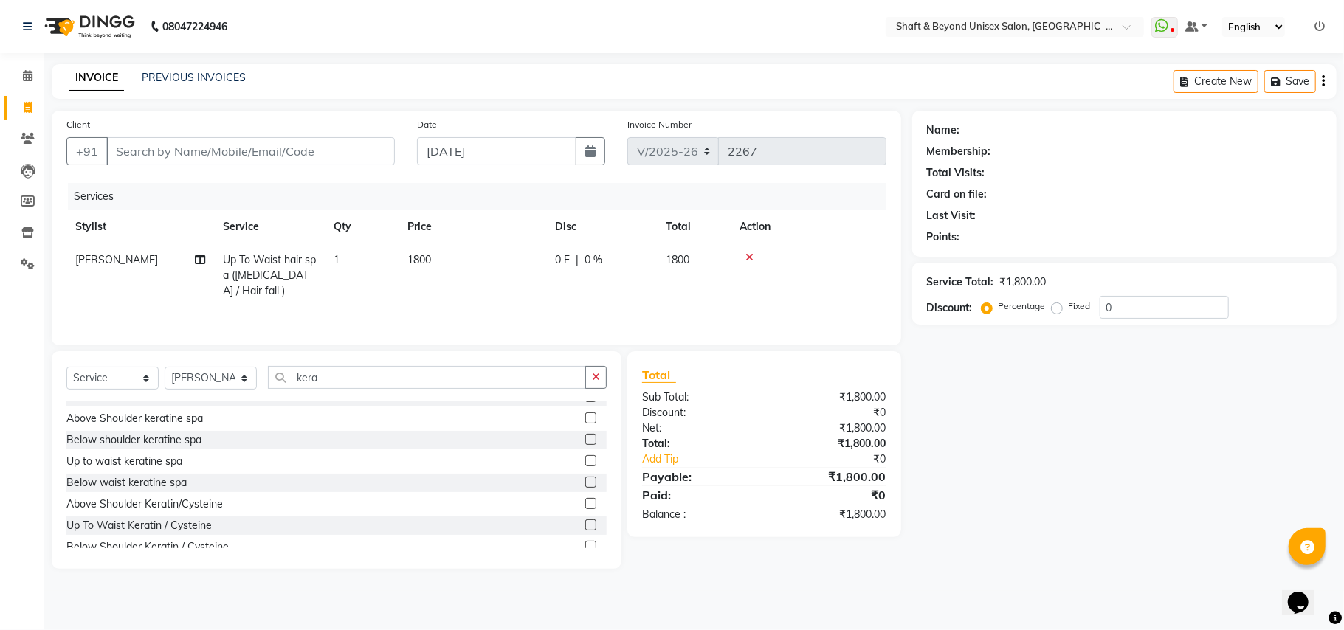
click at [585, 483] on label at bounding box center [590, 482] width 11 height 11
click at [585, 483] on input "checkbox" at bounding box center [590, 483] width 10 height 10
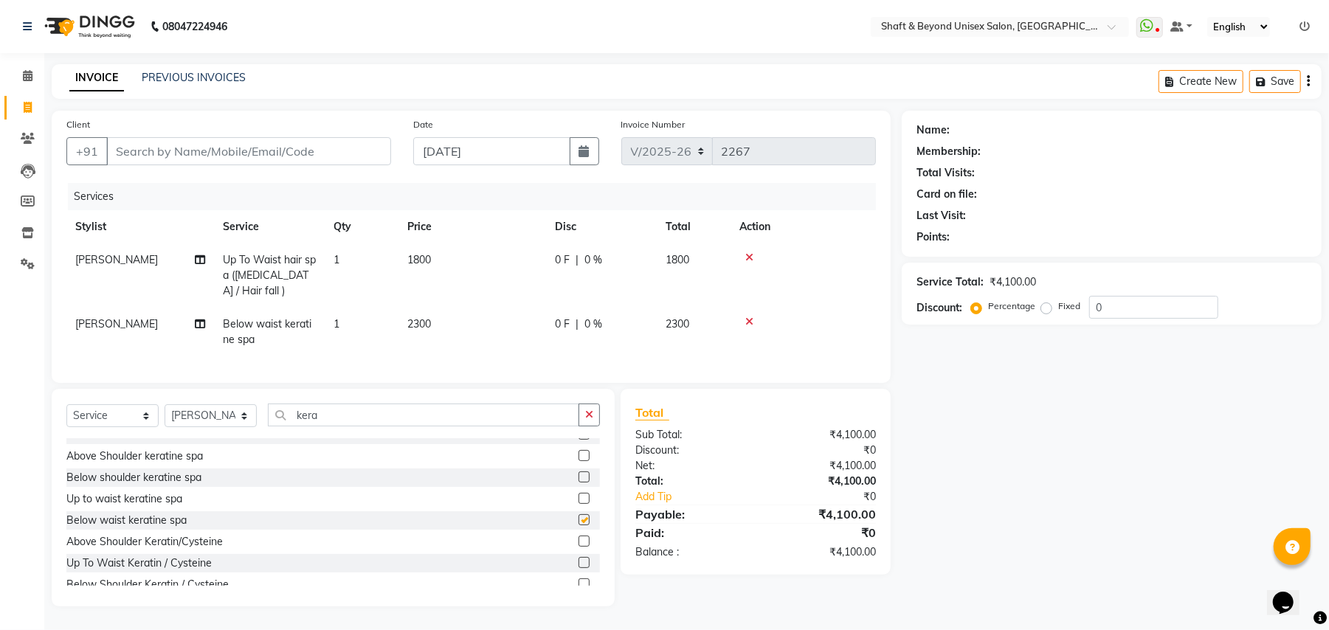
checkbox input "false"
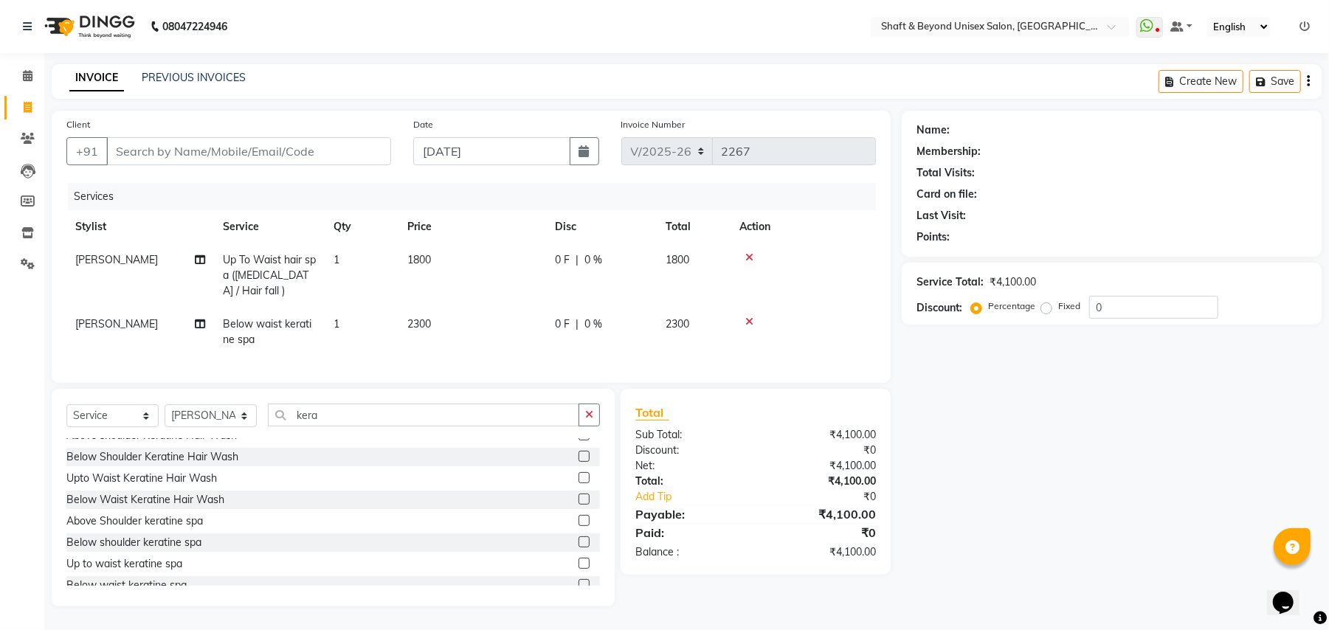
scroll to position [0, 0]
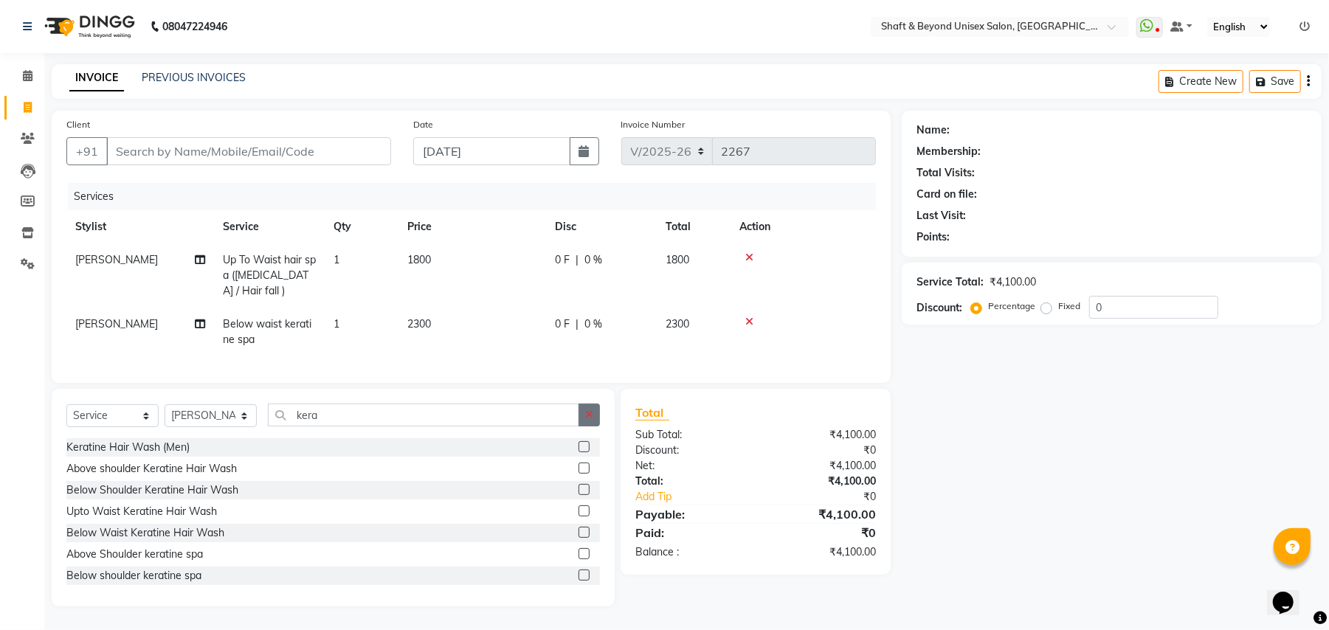
click at [585, 420] on icon "button" at bounding box center [589, 415] width 8 height 10
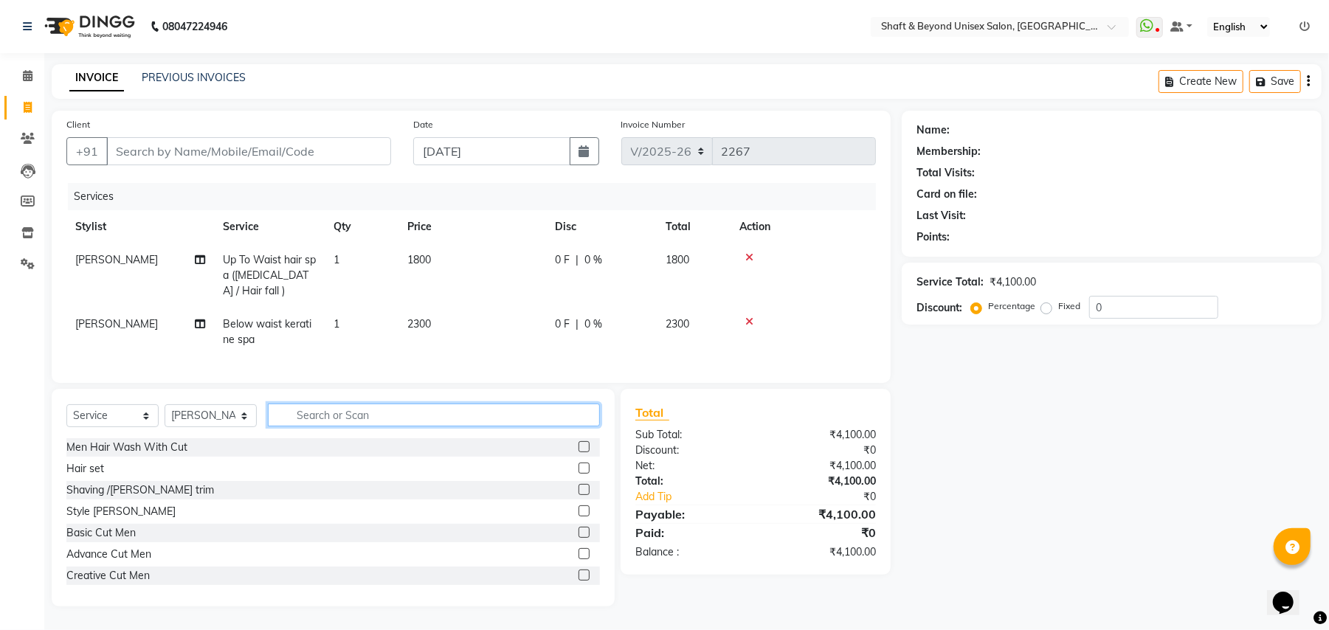
click at [500, 426] on input "text" at bounding box center [434, 415] width 332 height 23
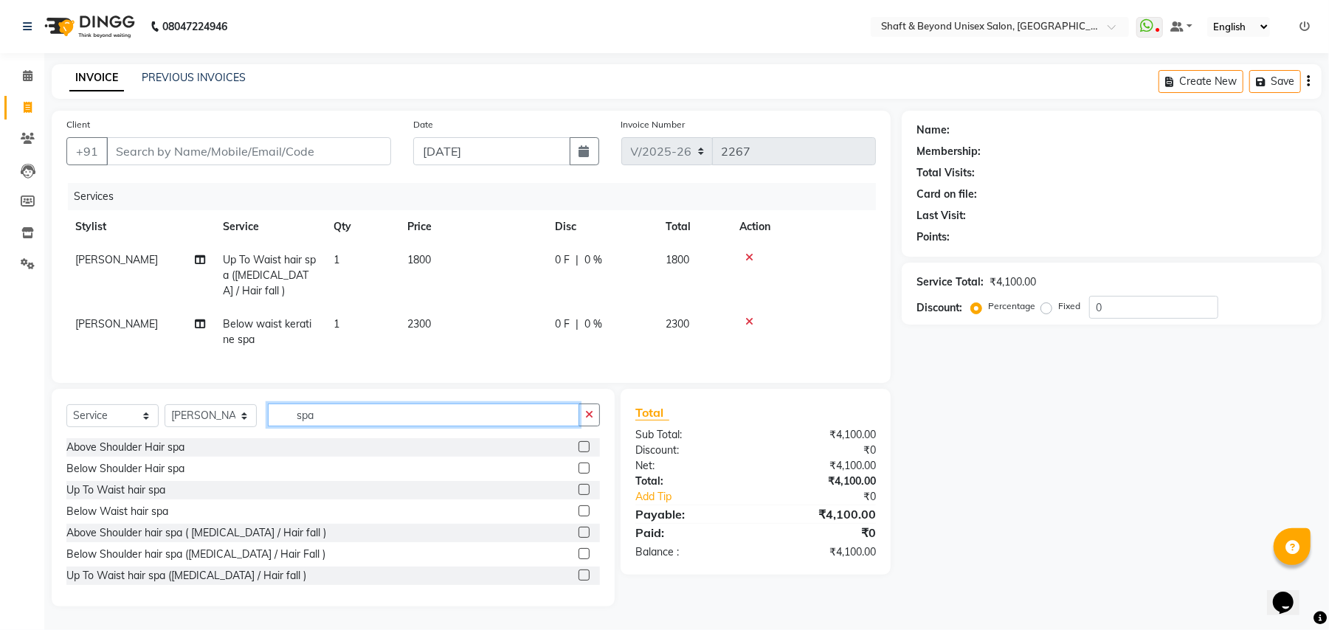
scroll to position [98, 0]
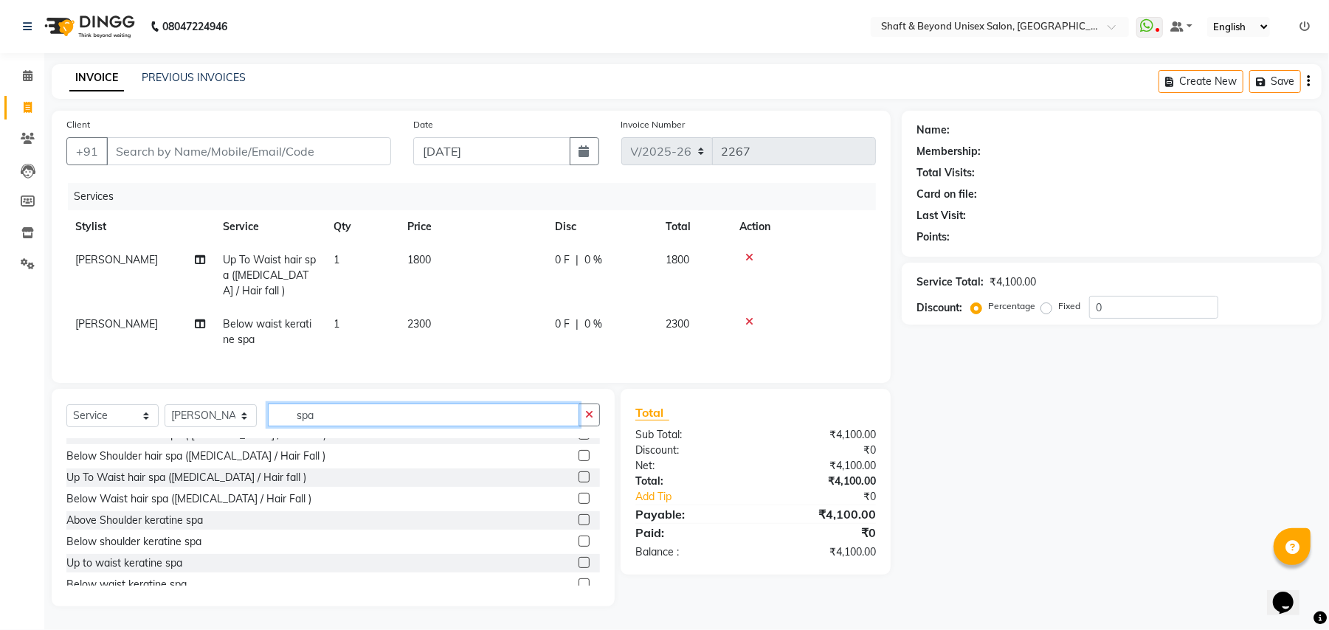
type input "spa"
click at [579, 504] on label at bounding box center [584, 498] width 11 height 11
click at [579, 504] on input "checkbox" at bounding box center [584, 500] width 10 height 10
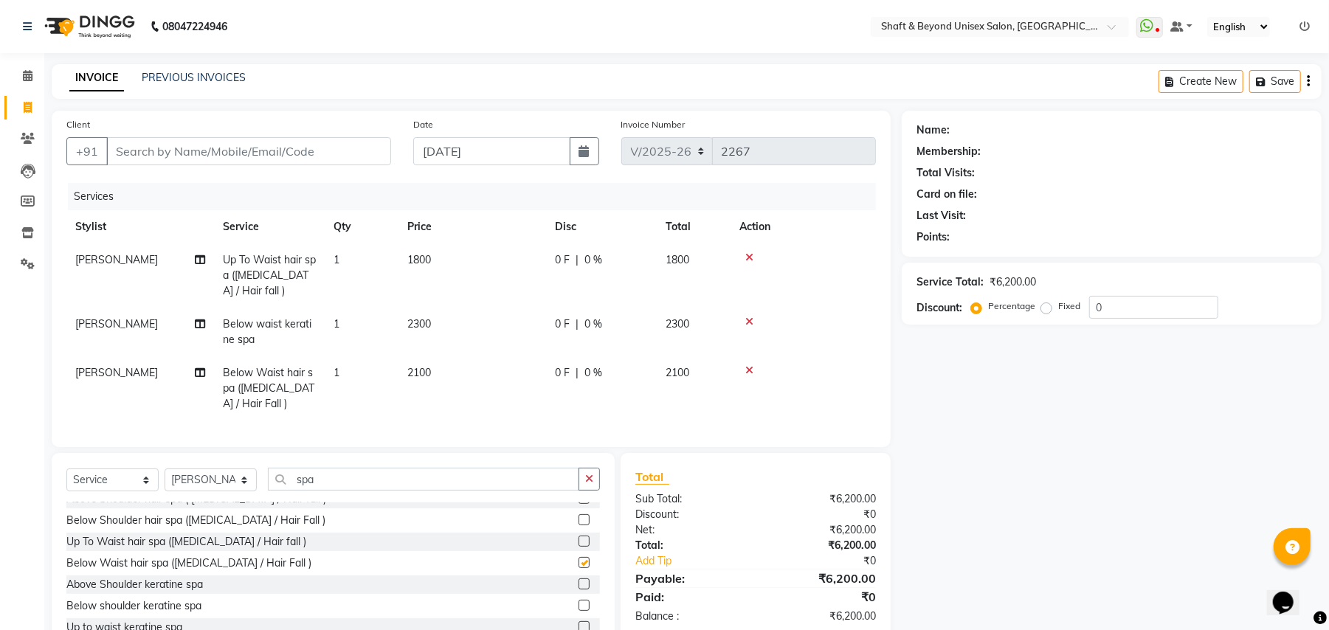
checkbox input "false"
click at [750, 254] on icon at bounding box center [750, 257] width 8 height 10
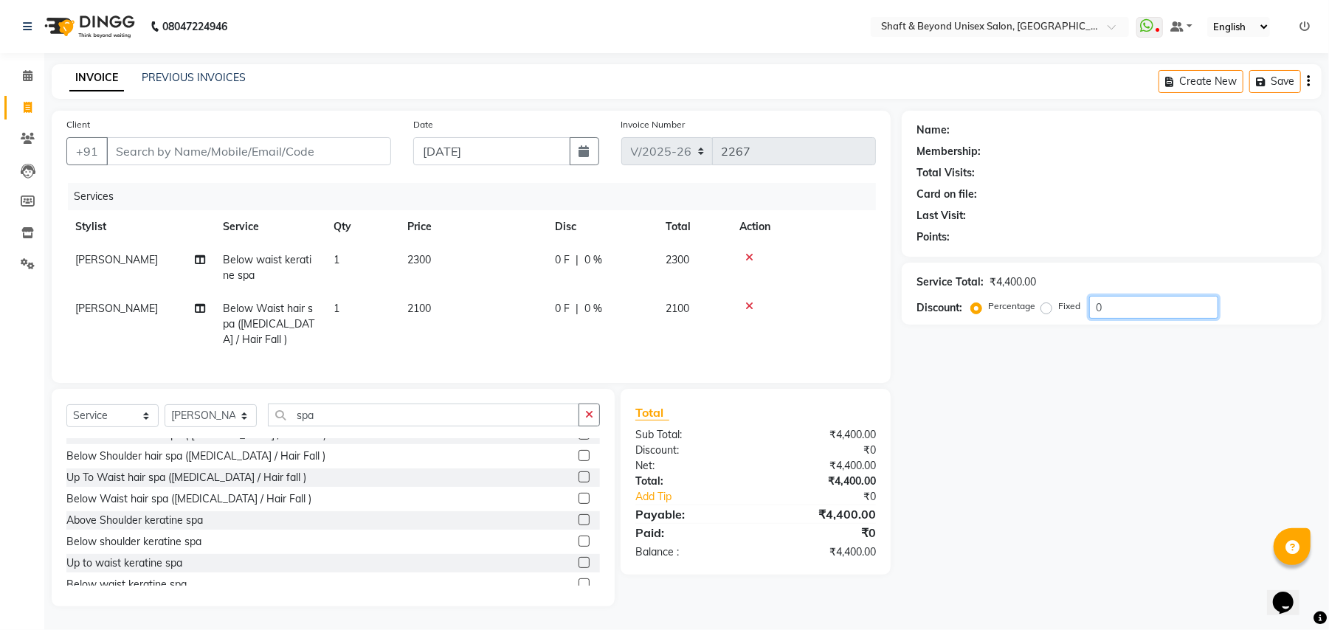
click at [1138, 303] on input "0" at bounding box center [1154, 307] width 129 height 23
type input "10"
